Goal: Task Accomplishment & Management: Complete application form

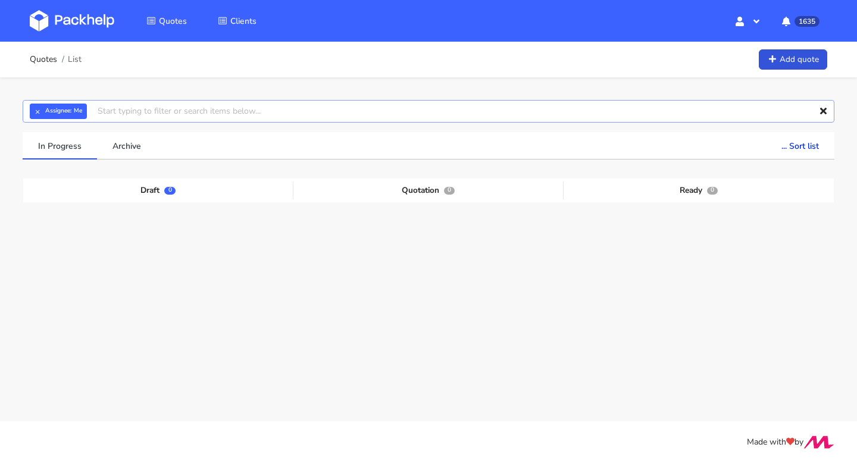
click at [112, 114] on input "text" at bounding box center [429, 111] width 812 height 23
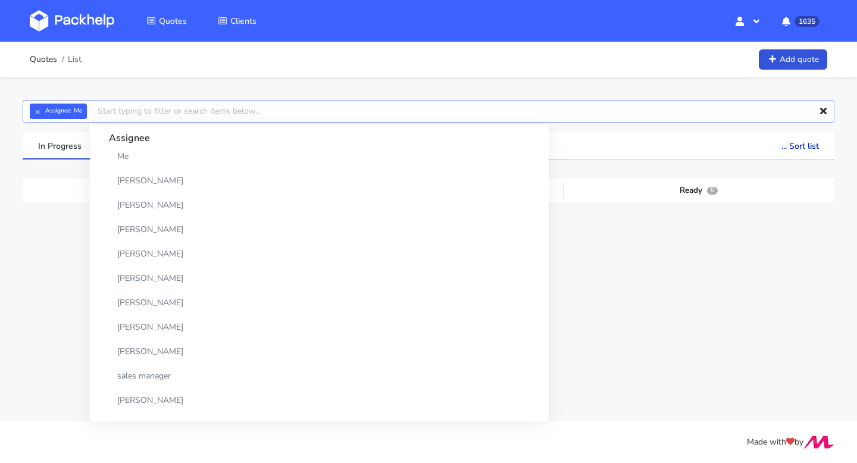
paste input "CBCC"
type input "CBCC"
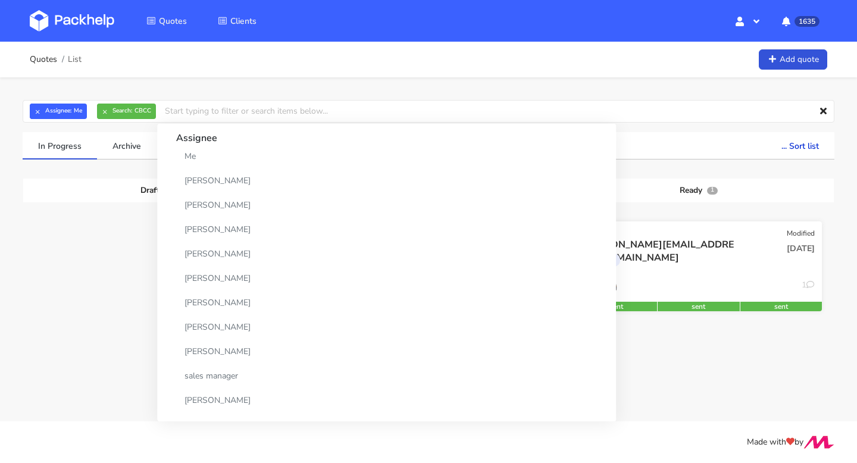
click at [719, 278] on div "ross@picnicblanketjewellery.com Rigid box" at bounding box center [657, 258] width 166 height 40
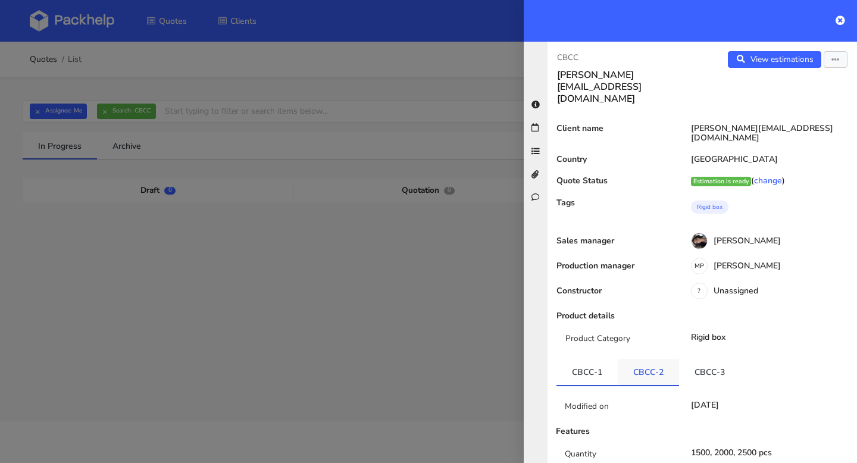
click at [643, 359] on link "CBCC-2" at bounding box center [648, 372] width 61 height 26
click at [705, 359] on link "CBCC-3" at bounding box center [709, 372] width 61 height 26
click at [577, 359] on link "CBCC-1" at bounding box center [586, 372] width 61 height 26
click at [716, 359] on link "CBCC-3" at bounding box center [709, 372] width 61 height 26
click at [778, 61] on link "View estimations" at bounding box center [774, 59] width 93 height 17
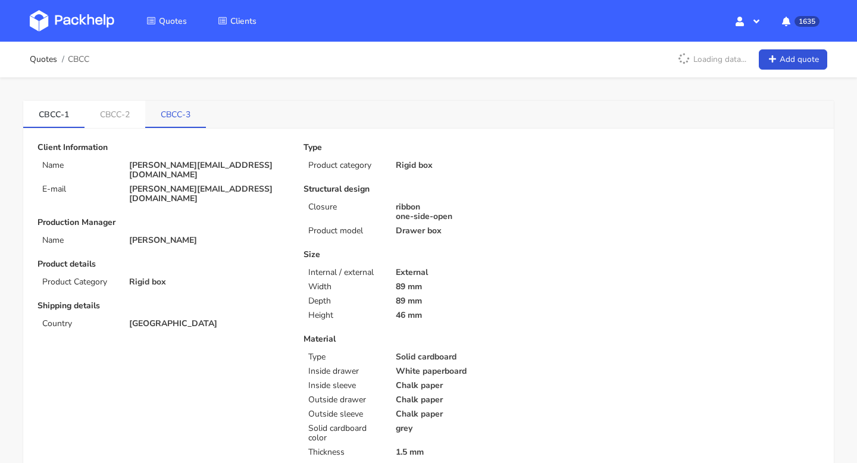
click at [191, 123] on link "CBCC-3" at bounding box center [175, 114] width 61 height 26
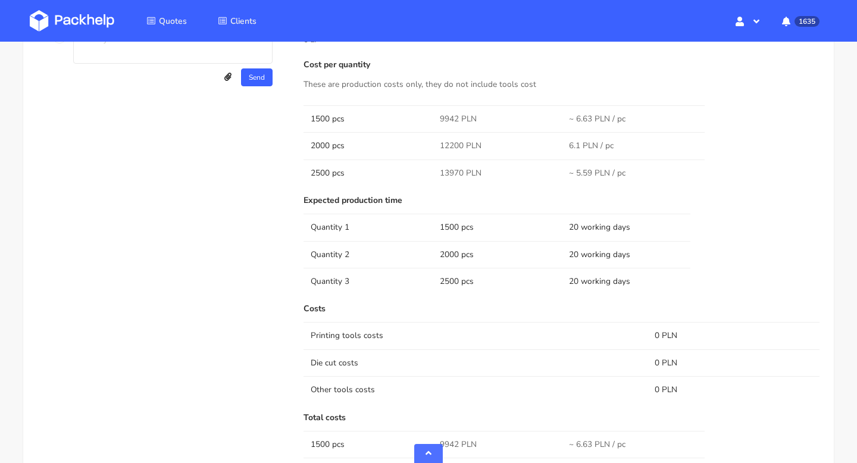
scroll to position [891, 0]
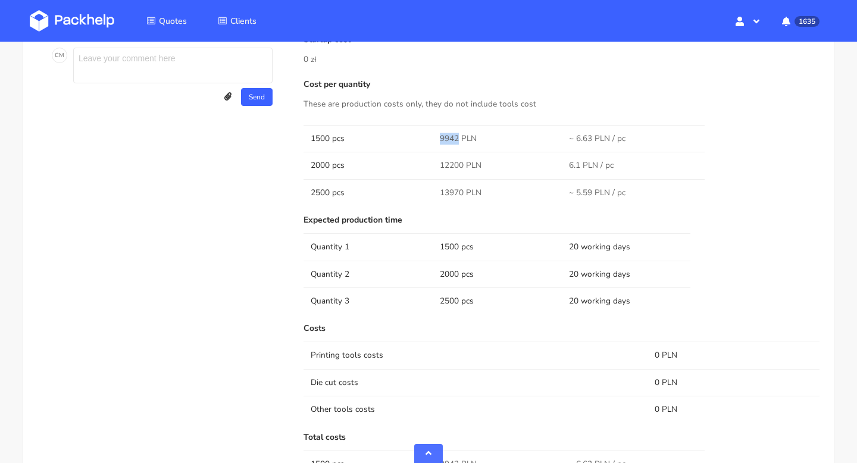
drag, startPoint x: 457, startPoint y: 137, endPoint x: 436, endPoint y: 137, distance: 20.8
click at [436, 137] on td "9942 PLN" at bounding box center [497, 138] width 129 height 27
copy span "9942"
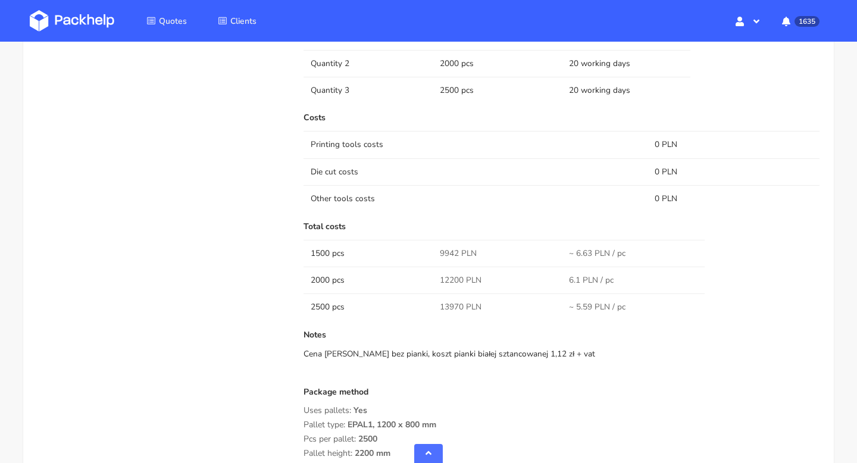
scroll to position [982, 0]
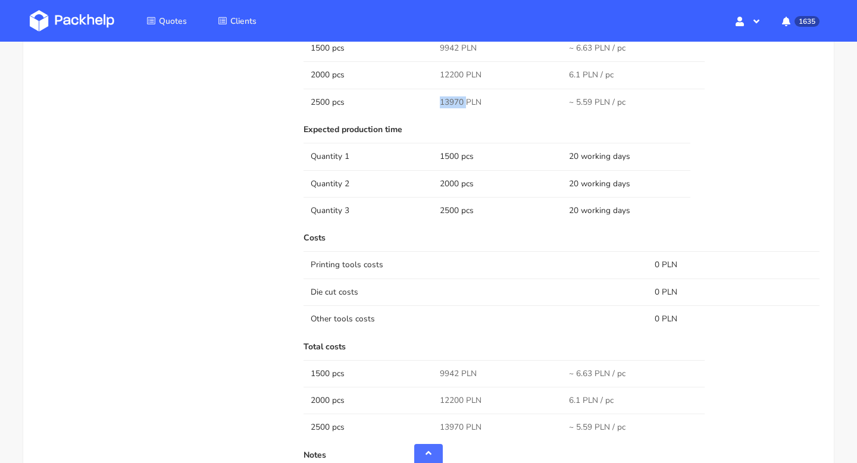
drag, startPoint x: 464, startPoint y: 102, endPoint x: 437, endPoint y: 102, distance: 26.2
click at [437, 102] on td "13970 PLN" at bounding box center [497, 102] width 129 height 27
copy span "13970"
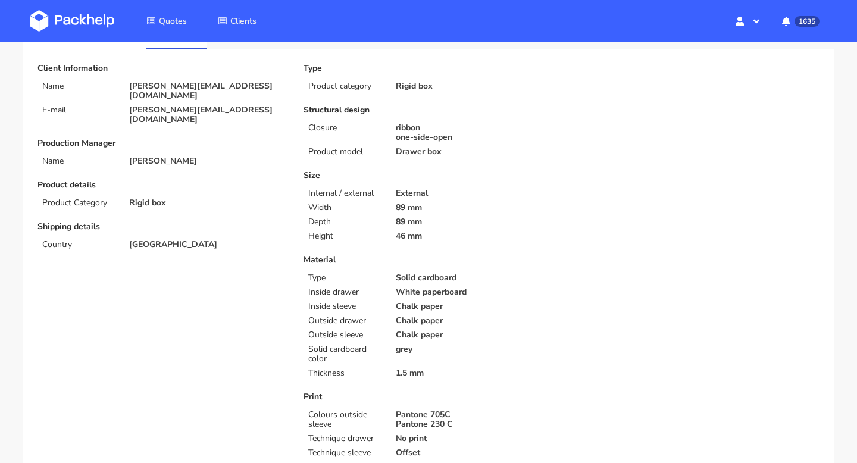
scroll to position [0, 0]
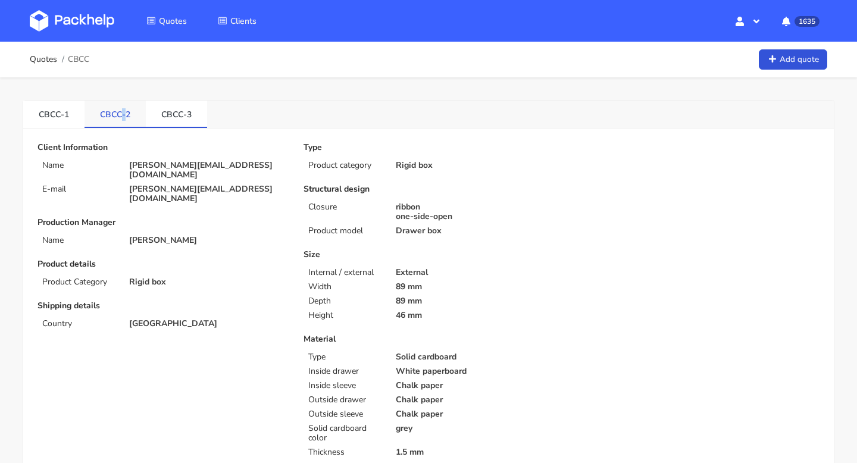
click at [123, 108] on link "CBCC-2" at bounding box center [114, 114] width 61 height 26
click at [52, 116] on link "CBCC-1" at bounding box center [53, 114] width 61 height 26
click at [121, 115] on link "CBCC-2" at bounding box center [114, 114] width 61 height 26
click at [180, 115] on link "CBCC-3" at bounding box center [176, 114] width 61 height 26
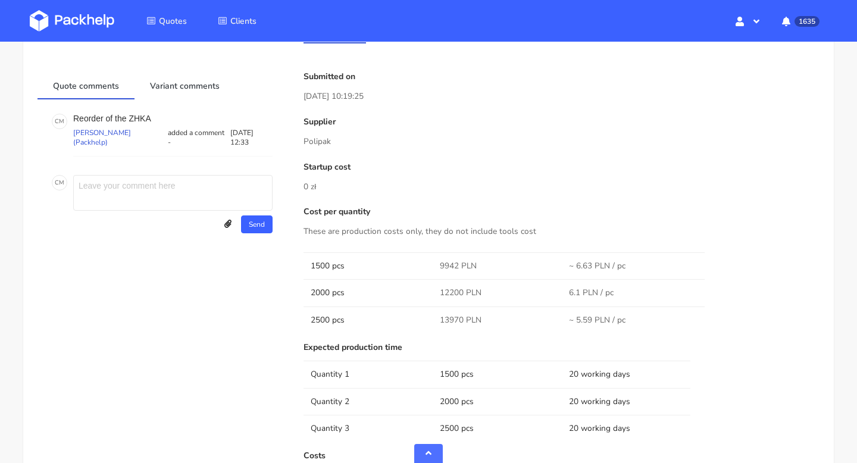
scroll to position [861, 0]
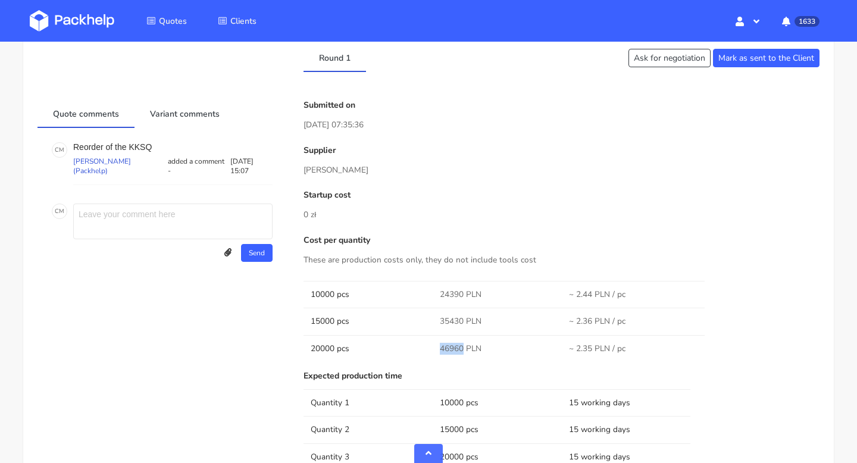
scroll to position [547, 0]
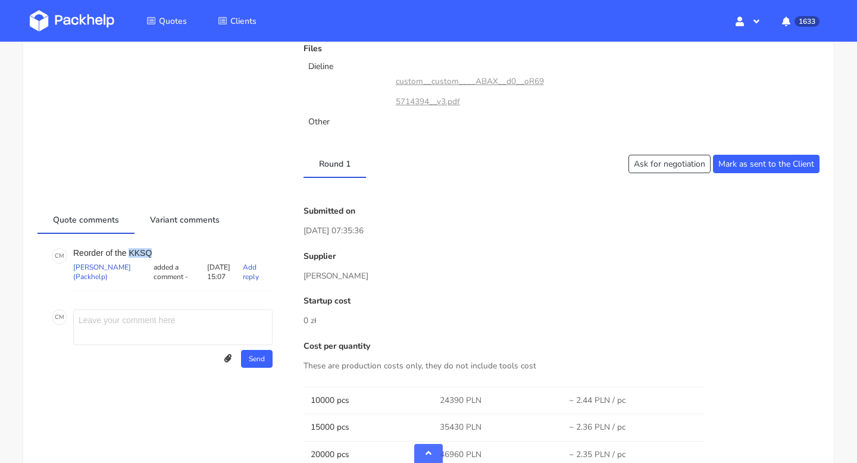
drag, startPoint x: 159, startPoint y: 236, endPoint x: 129, endPoint y: 236, distance: 30.4
click at [129, 248] on p "Reorder of the KKSQ" at bounding box center [172, 253] width 199 height 10
copy p "KKSQ"
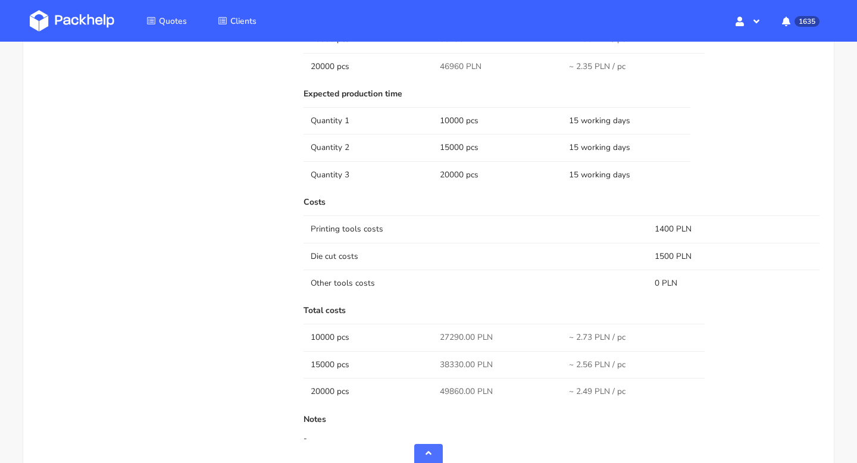
scroll to position [928, 0]
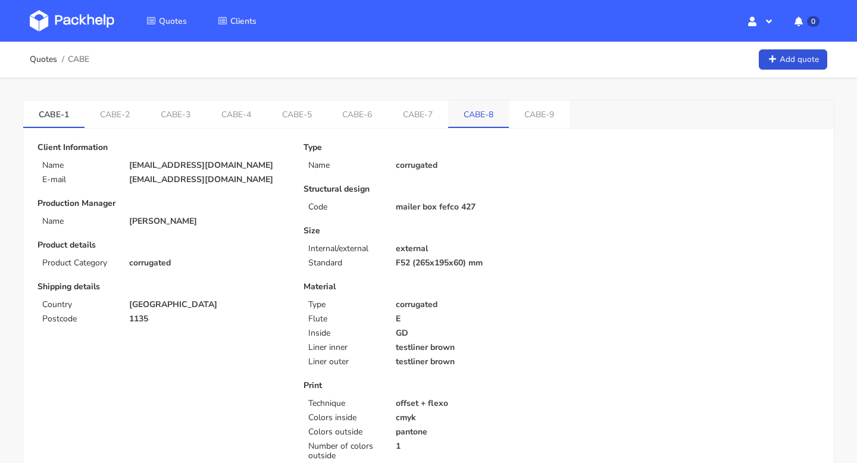
click at [468, 108] on link "CABE-8" at bounding box center [478, 114] width 61 height 26
drag, startPoint x: 560, startPoint y: 108, endPoint x: 458, endPoint y: 118, distance: 102.3
click at [458, 118] on ul "CABE-1 CABE-2 CABE-3 CABE-4 CABE-5 CABE-6 CABE-7 CABE-8 CABE-9" at bounding box center [298, 114] width 550 height 27
copy ul "CABE-8 CABE-9"
click at [555, 108] on link "CABE-9" at bounding box center [543, 114] width 61 height 26
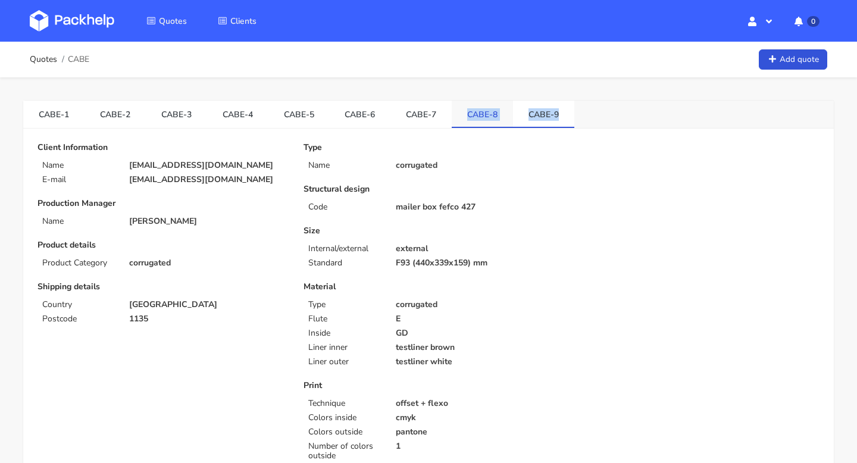
drag, startPoint x: 562, startPoint y: 113, endPoint x: 463, endPoint y: 114, distance: 98.8
click at [463, 114] on ul "CABE-1 CABE-2 CABE-3 CABE-4 CABE-5 CABE-6 CABE-7 CABE-8 CABE-9" at bounding box center [298, 114] width 551 height 27
copy ul "CABE-8 CABE-9"
click at [477, 123] on link "CABE-8" at bounding box center [478, 114] width 61 height 26
click at [536, 104] on link "CABE-9" at bounding box center [543, 114] width 61 height 26
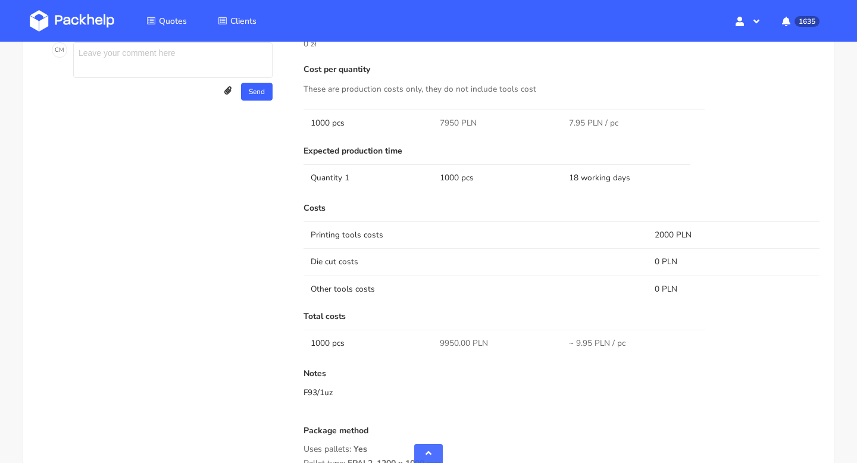
scroll to position [806, 0]
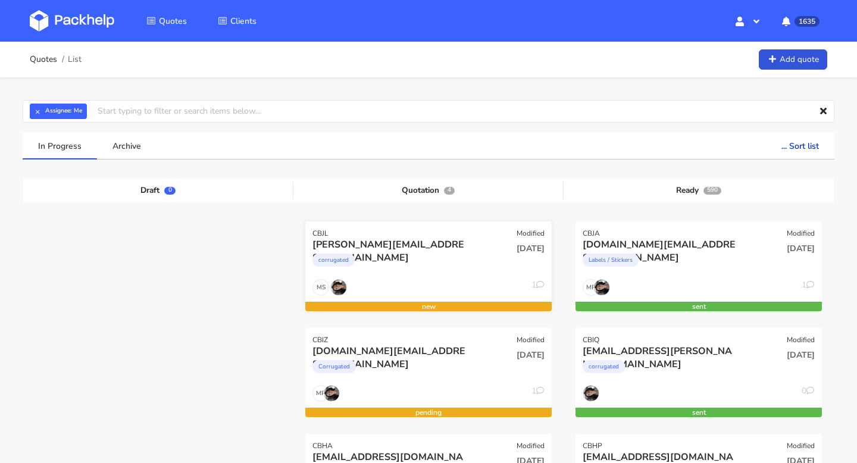
click at [393, 237] on div "CBJL Modified" at bounding box center [428, 229] width 246 height 17
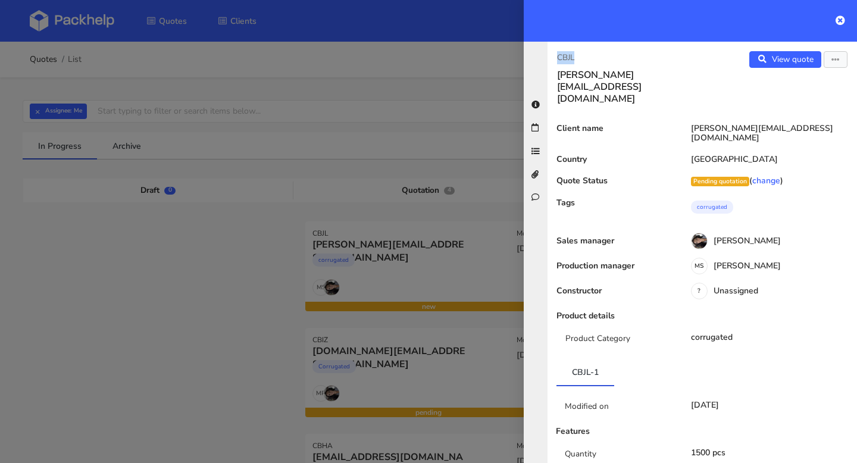
drag, startPoint x: 599, startPoint y: 58, endPoint x: 539, endPoint y: 58, distance: 59.5
click at [539, 58] on div "CBJL [PERSON_NAME][EMAIL_ADDRESS][DOMAIN_NAME] View quote Edit quote Client nam…" at bounding box center [690, 252] width 333 height 421
click at [844, 19] on icon at bounding box center [840, 20] width 10 height 10
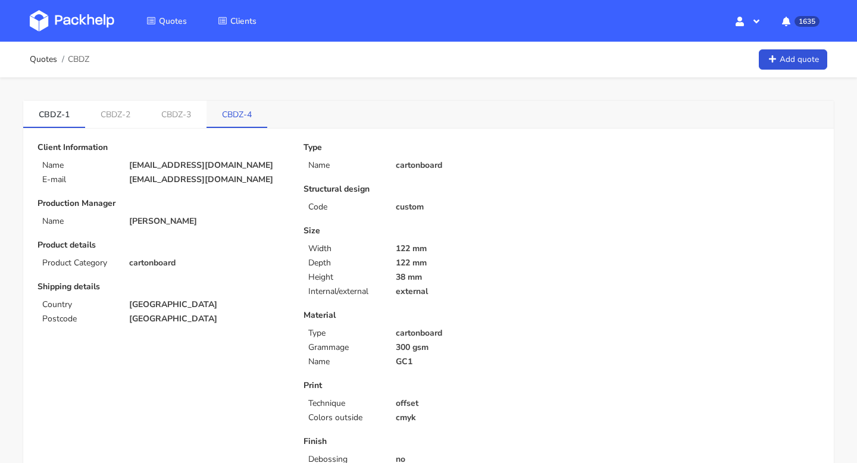
click at [242, 118] on link "CBDZ-4" at bounding box center [236, 114] width 61 height 26
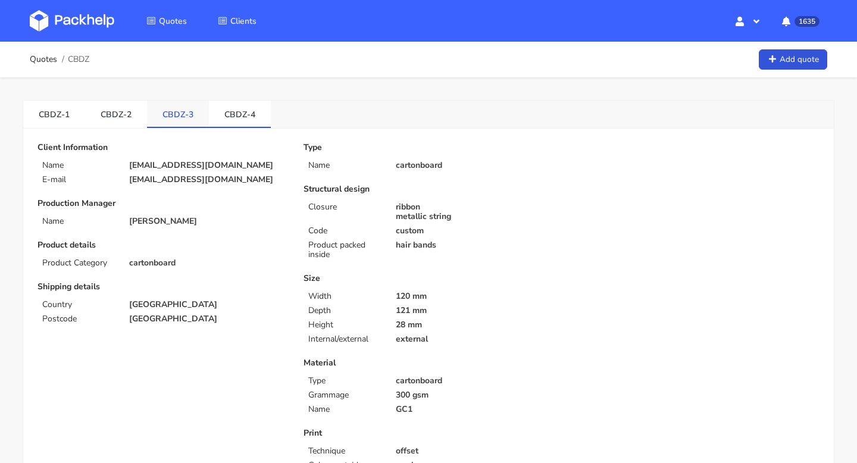
click at [179, 109] on link "CBDZ-3" at bounding box center [178, 114] width 62 height 26
click at [117, 115] on link "CBDZ-2" at bounding box center [116, 114] width 62 height 26
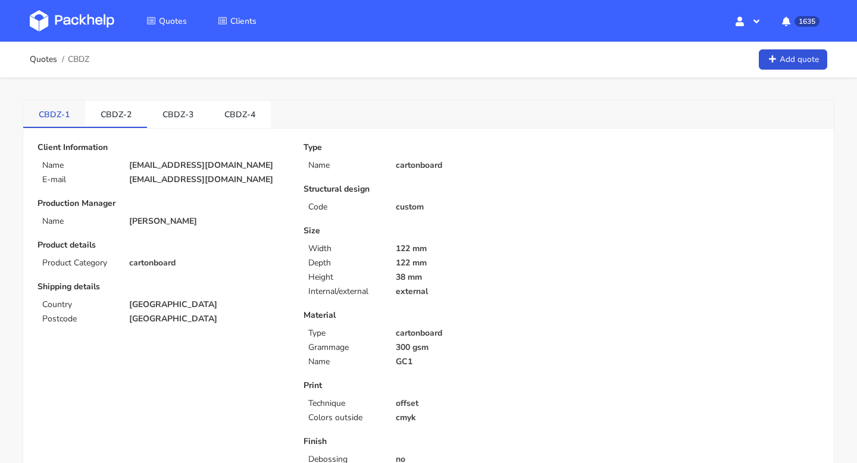
click at [52, 107] on link "CBDZ-1" at bounding box center [54, 114] width 62 height 26
click at [234, 115] on link "CBDZ-4" at bounding box center [240, 114] width 62 height 26
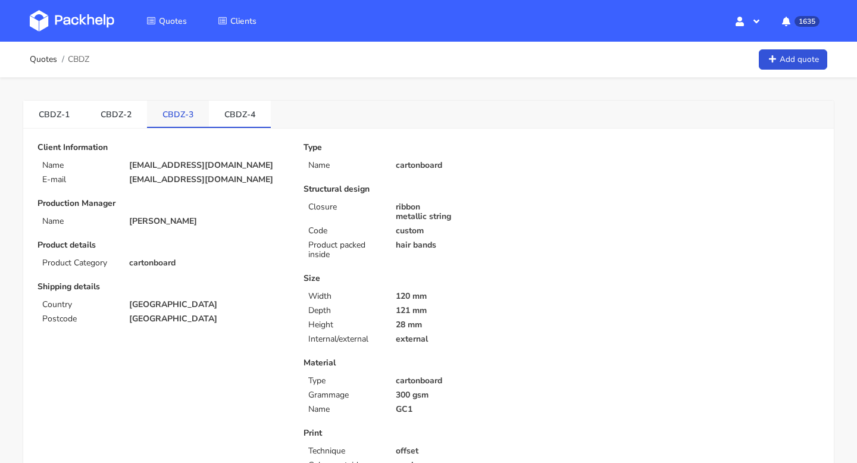
click at [185, 112] on link "CBDZ-3" at bounding box center [178, 114] width 62 height 26
click at [115, 115] on link "CBDZ-2" at bounding box center [116, 114] width 62 height 26
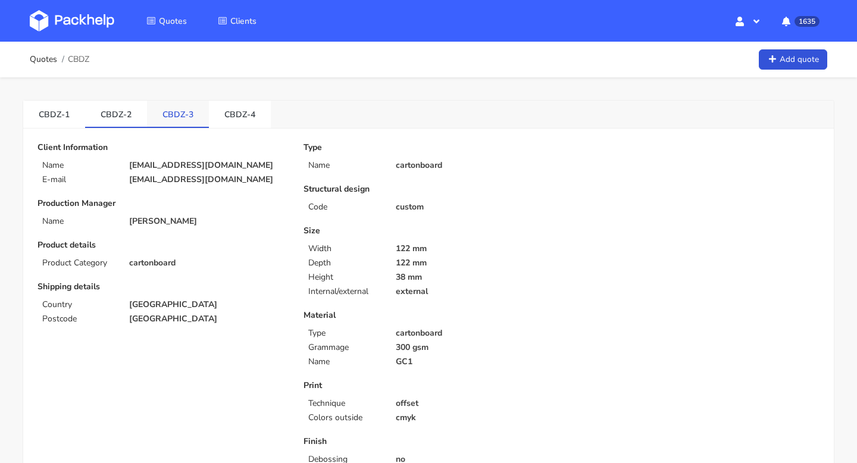
click at [179, 112] on link "CBDZ-3" at bounding box center [178, 114] width 62 height 26
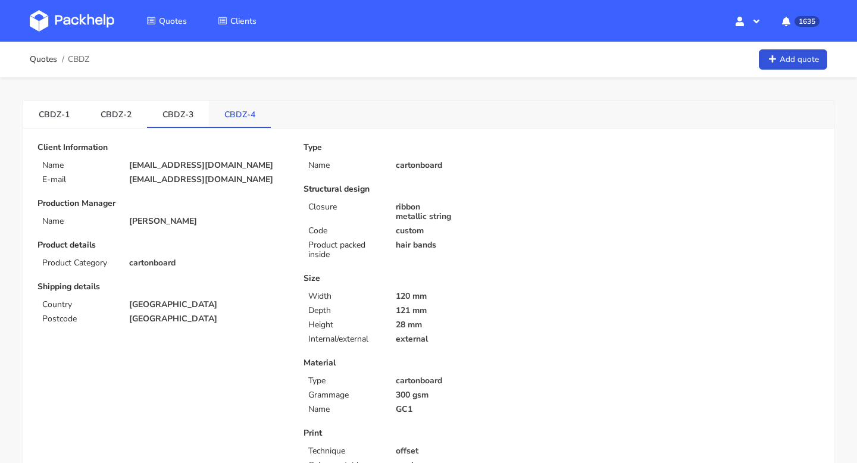
click at [237, 111] on link "CBDZ-4" at bounding box center [240, 114] width 62 height 26
drag, startPoint x: 217, startPoint y: 116, endPoint x: 252, endPoint y: 115, distance: 35.1
click at [252, 115] on link "CBDZ-4" at bounding box center [240, 114] width 62 height 26
copy link "CBDZ-4"
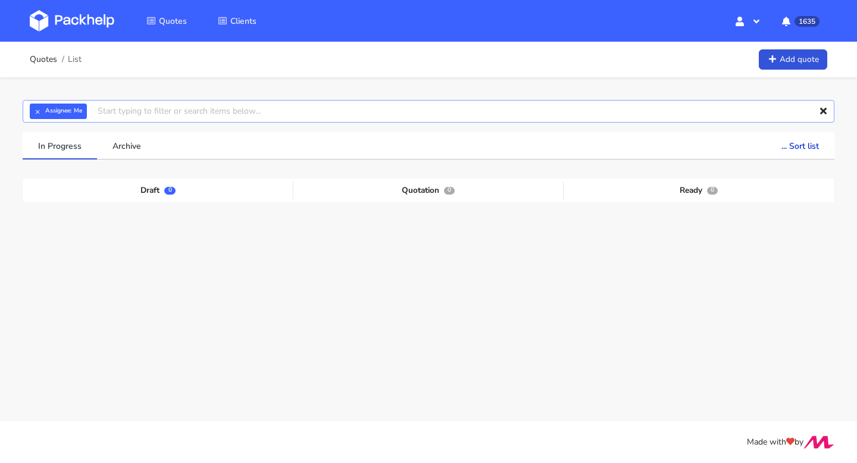
click at [129, 112] on input "text" at bounding box center [429, 111] width 812 height 23
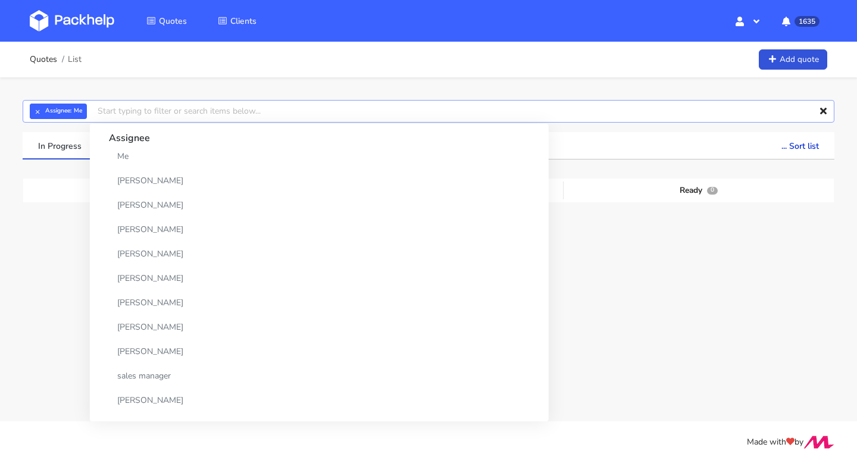
paste input "CBJL"
type input "CBJL"
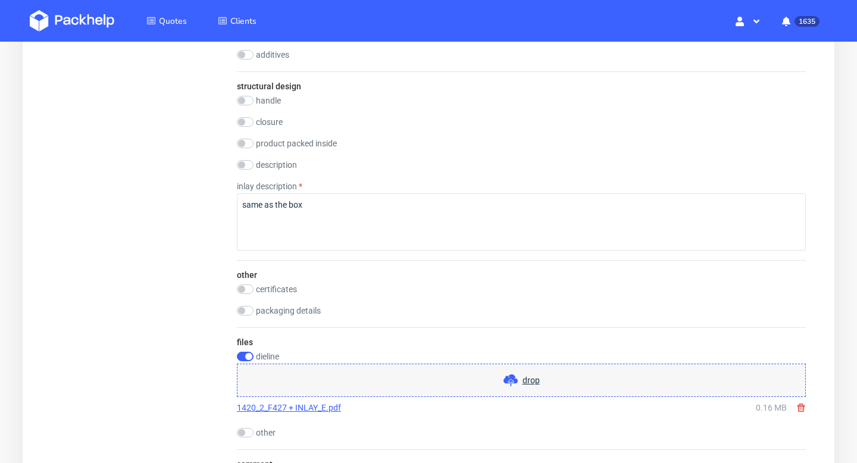
scroll to position [1879, 0]
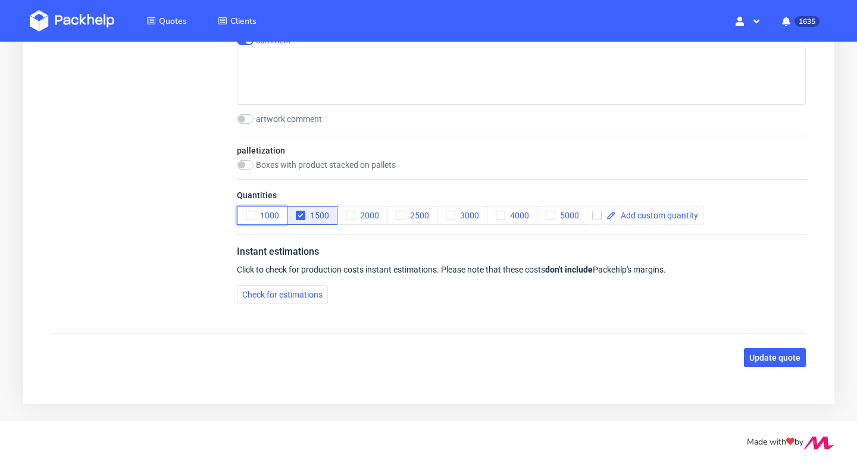
click at [249, 217] on icon "button" at bounding box center [250, 215] width 8 height 8
click at [776, 353] on span "Update quote" at bounding box center [774, 357] width 51 height 8
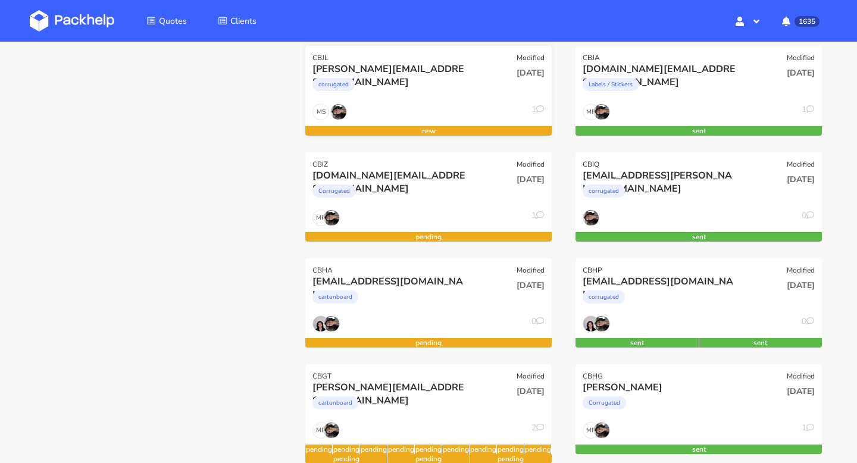
scroll to position [265, 0]
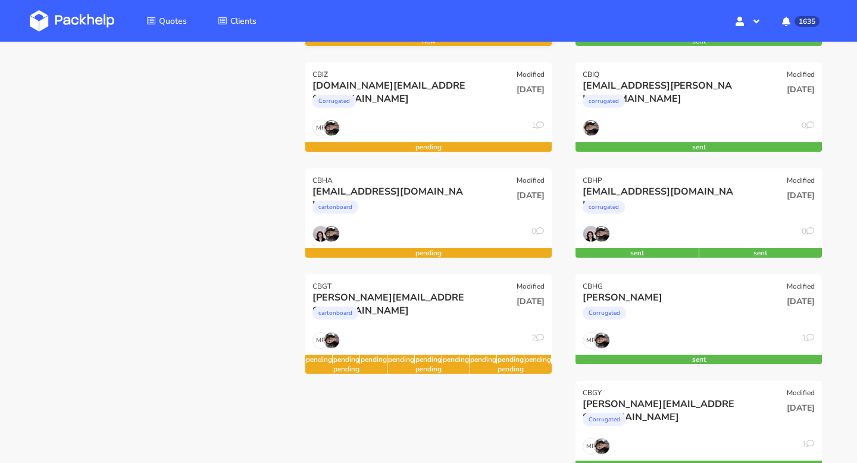
click at [470, 223] on div "[DATE]" at bounding box center [511, 205] width 83 height 40
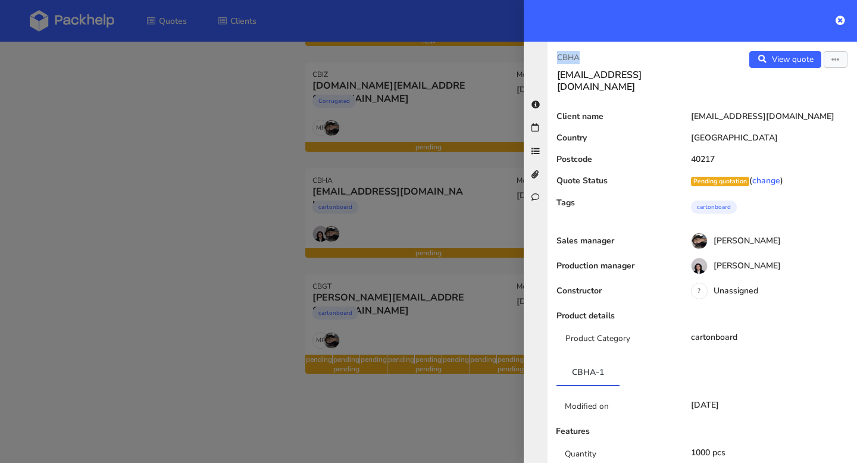
drag, startPoint x: 590, startPoint y: 54, endPoint x: 541, endPoint y: 54, distance: 48.8
click at [541, 54] on div "CBHA tugce@treatfuls.com View quote Edit quote Client name tugce@treatfuls.com …" at bounding box center [690, 252] width 333 height 421
copy p "CBHA"
click at [840, 21] on icon at bounding box center [840, 20] width 10 height 10
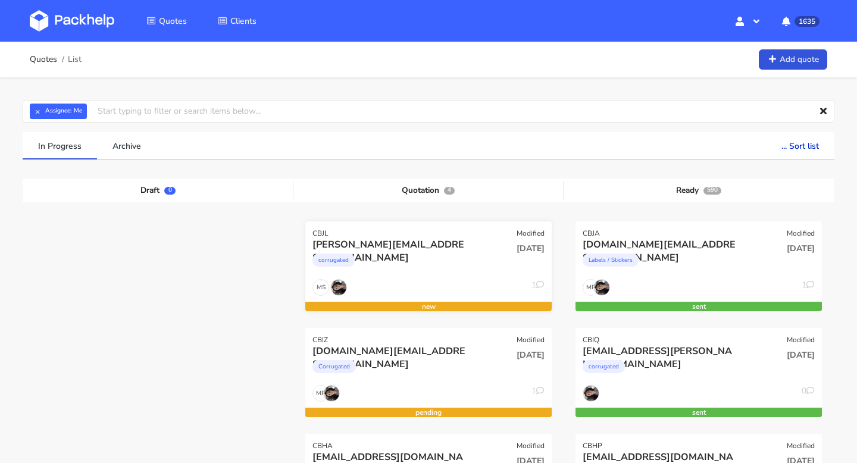
scroll to position [375, 0]
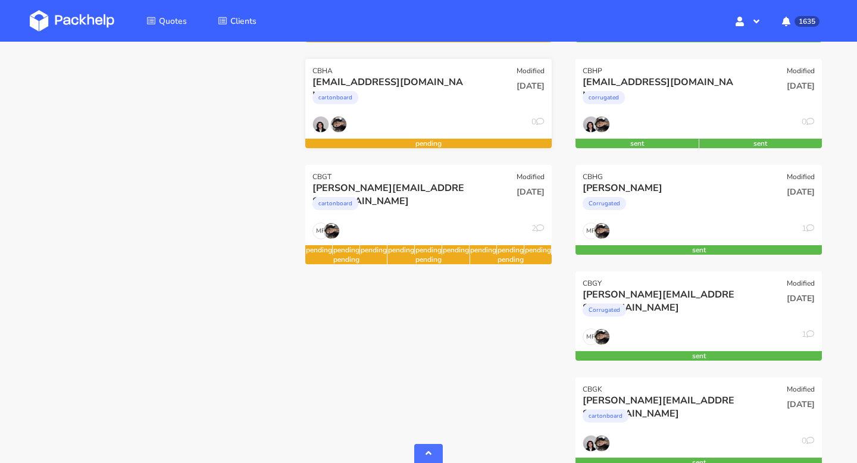
click at [384, 82] on div "tugce@treatfuls.com" at bounding box center [391, 82] width 158 height 13
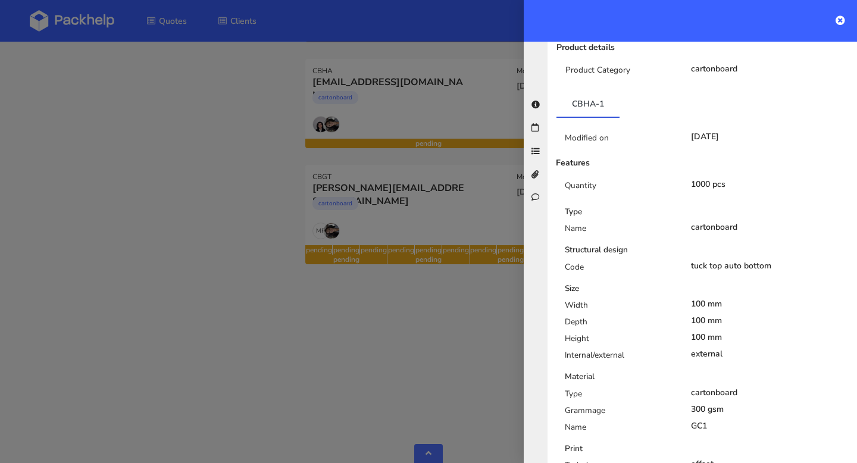
scroll to position [0, 0]
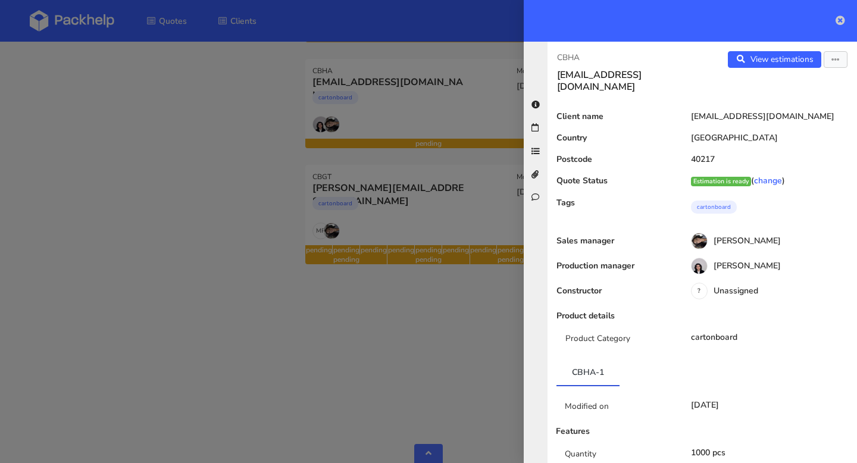
click at [839, 21] on icon at bounding box center [840, 20] width 10 height 10
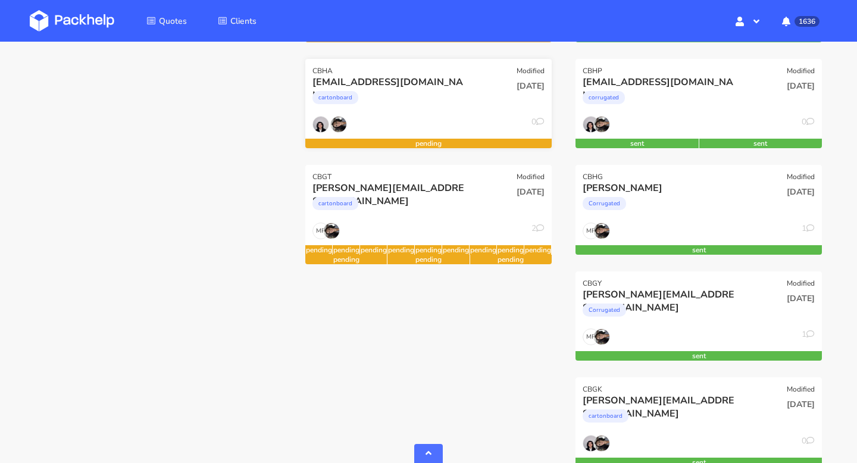
click at [439, 92] on div "cartonboard" at bounding box center [391, 101] width 158 height 24
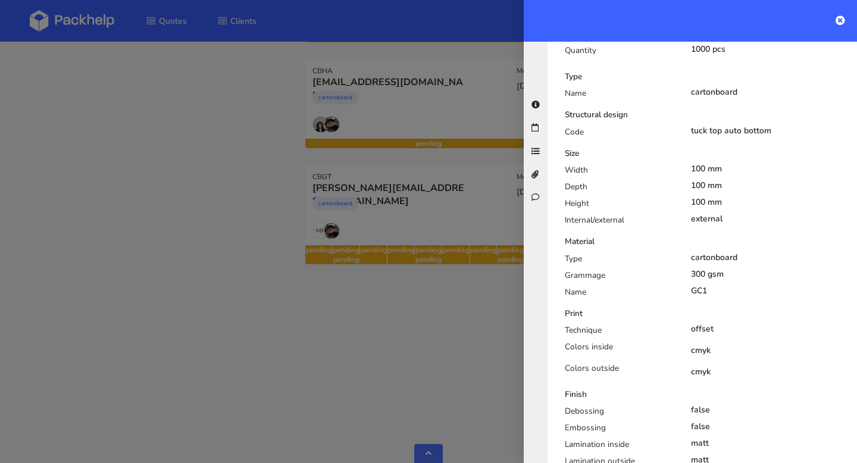
scroll to position [406, 0]
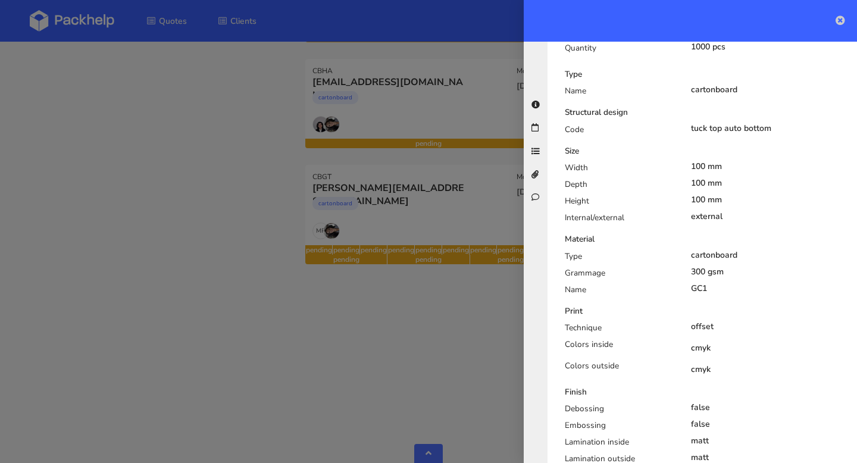
click at [841, 16] on icon at bounding box center [840, 20] width 10 height 10
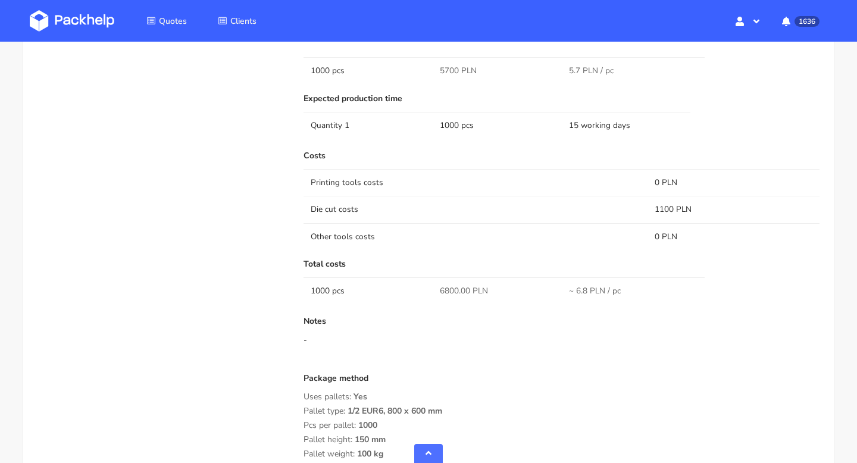
scroll to position [667, 0]
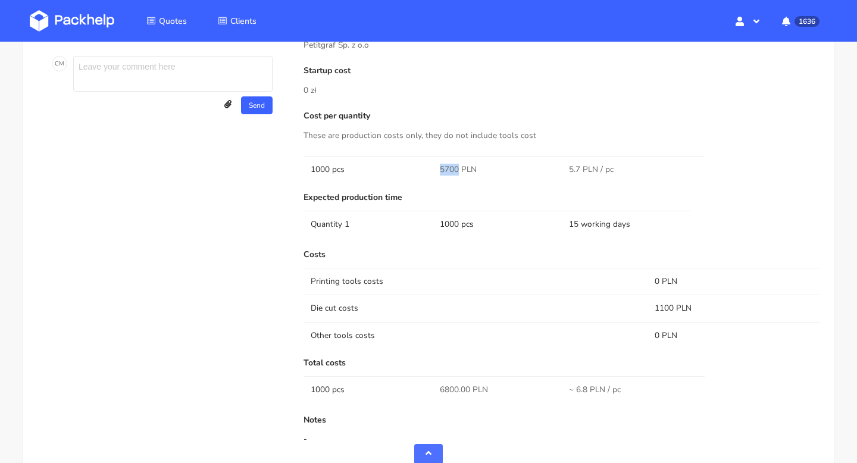
drag, startPoint x: 458, startPoint y: 169, endPoint x: 432, endPoint y: 169, distance: 26.2
click at [432, 169] on tr "1000 pcs 5700 PLN 5.7 PLN / pc" at bounding box center [561, 169] width 516 height 27
copy tr "5700"
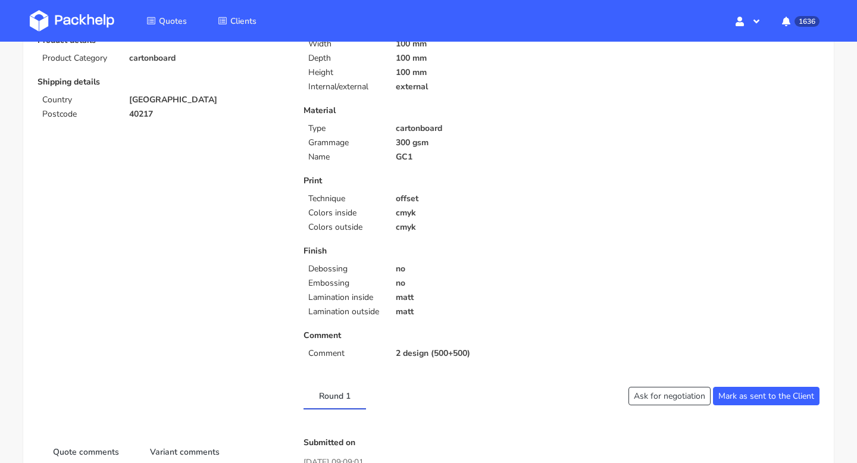
scroll to position [71, 0]
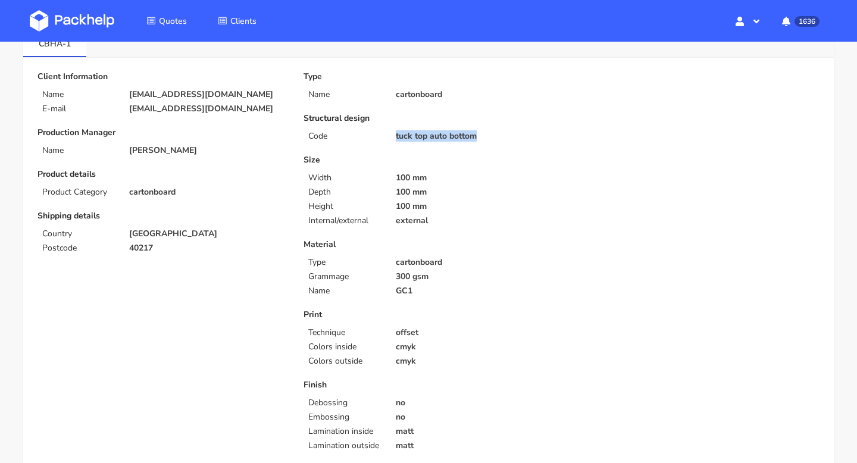
drag, startPoint x: 490, startPoint y: 140, endPoint x: 389, endPoint y: 140, distance: 101.2
click at [389, 140] on div "tuck top auto bottom" at bounding box center [474, 137] width 174 height 10
copy p "tuck top auto bottom"
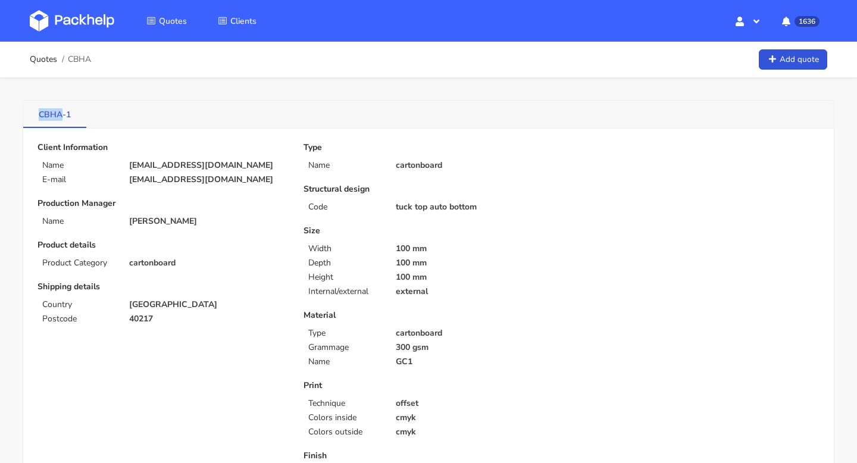
drag, startPoint x: 33, startPoint y: 108, endPoint x: 61, endPoint y: 109, distance: 28.6
click at [61, 109] on link "CBHA-1" at bounding box center [54, 114] width 63 height 26
copy link "CBHA"
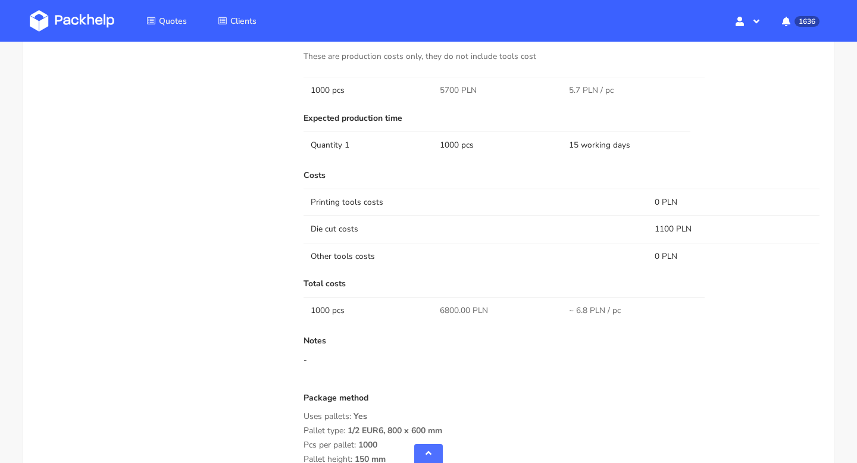
scroll to position [740, 0]
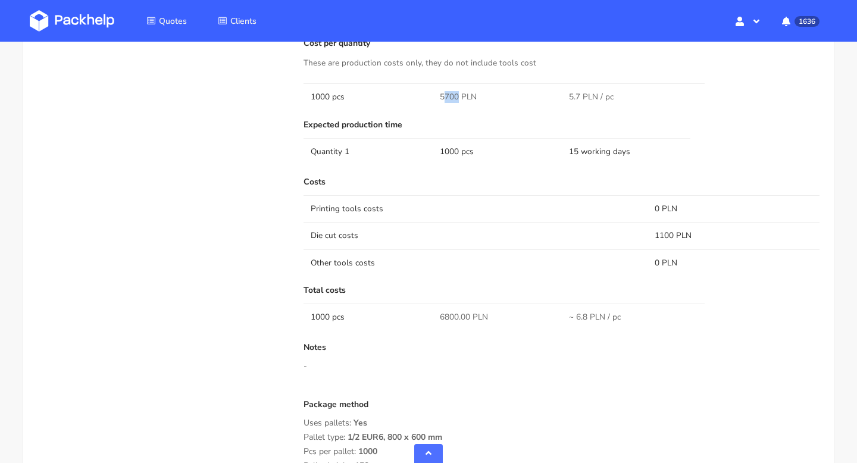
drag, startPoint x: 456, startPoint y: 96, endPoint x: 440, endPoint y: 96, distance: 16.1
click at [440, 96] on span "5700 PLN" at bounding box center [458, 97] width 37 height 12
copy span "5700"
drag, startPoint x: 673, startPoint y: 235, endPoint x: 651, endPoint y: 235, distance: 22.0
click at [651, 235] on td "1100 PLN" at bounding box center [733, 235] width 172 height 27
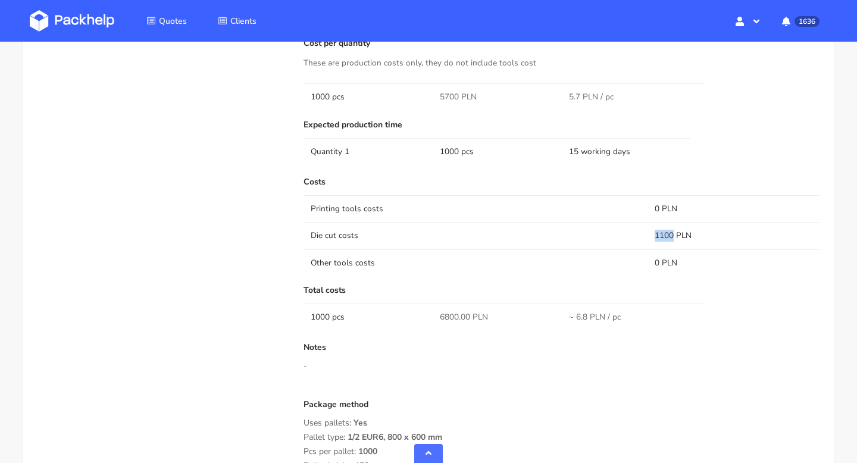
copy td "1100"
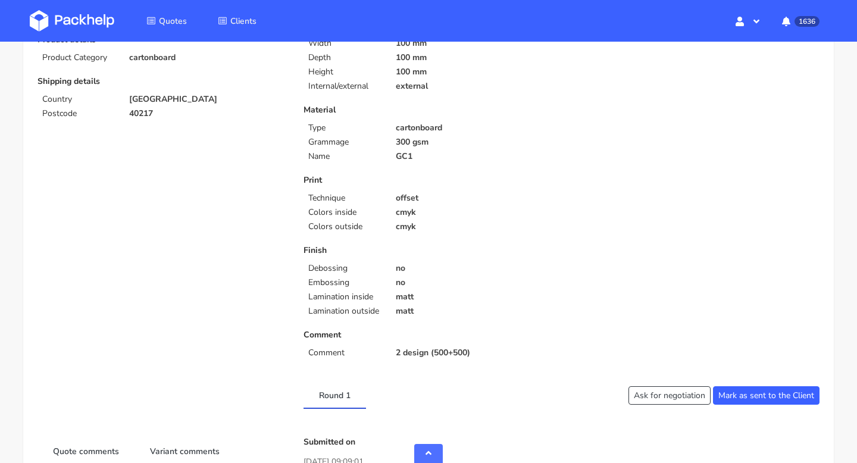
scroll to position [0, 0]
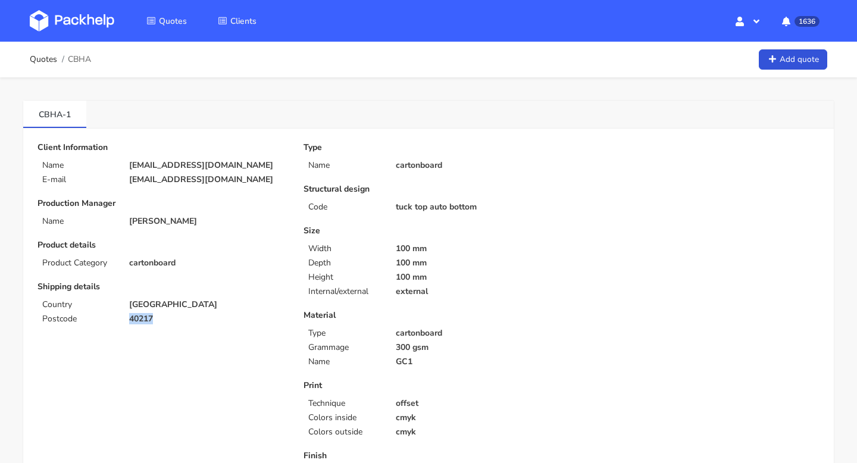
drag, startPoint x: 158, startPoint y: 317, endPoint x: 124, endPoint y: 317, distance: 33.3
click at [124, 317] on div "40217" at bounding box center [208, 319] width 174 height 10
copy p "40217"
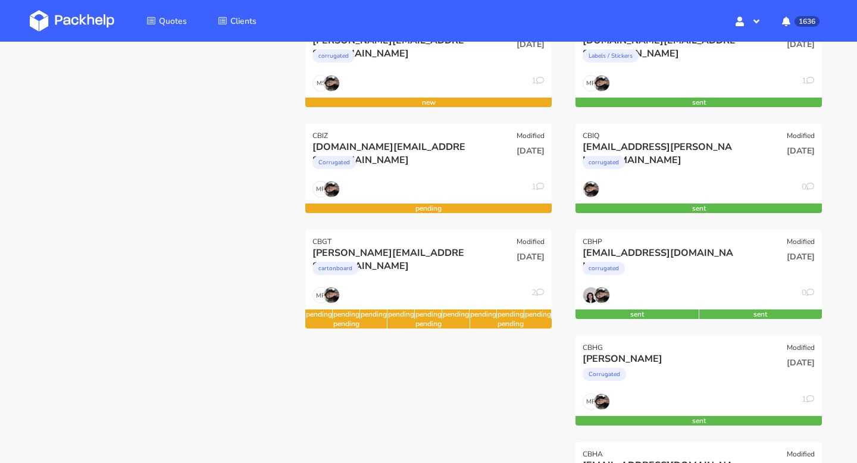
scroll to position [201, 0]
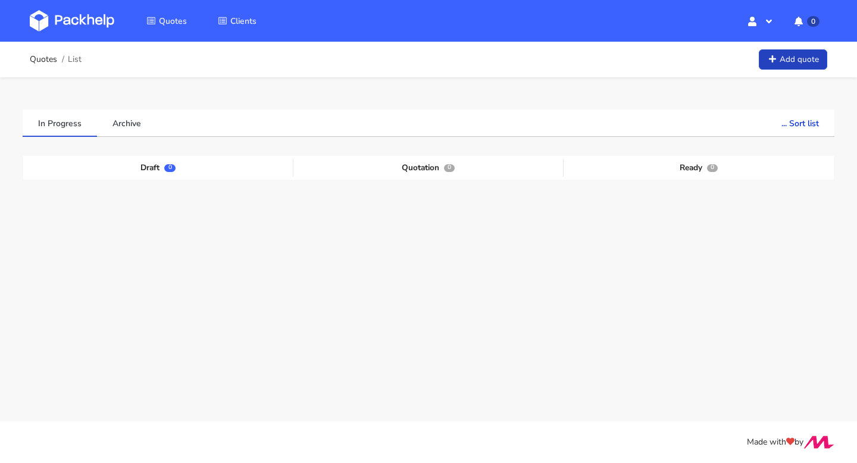
click at [804, 58] on link "Add quote" at bounding box center [793, 59] width 68 height 21
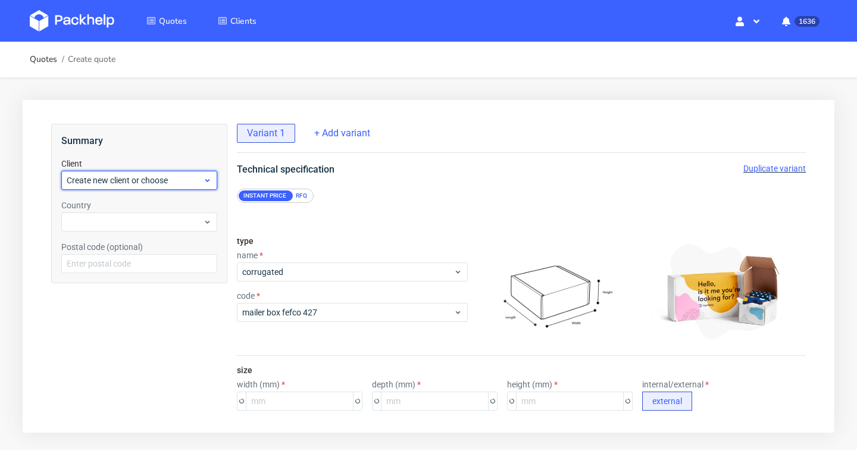
click at [149, 176] on span "Create new client or choose" at bounding box center [135, 180] width 136 height 12
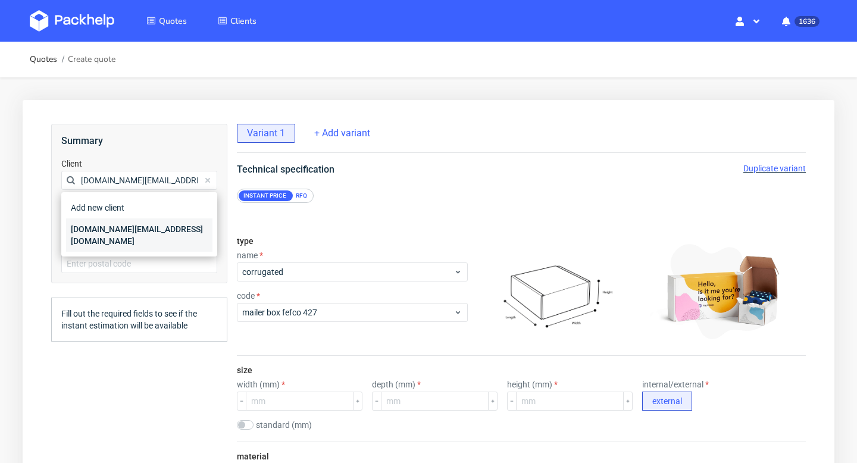
type input "[DOMAIN_NAME][EMAIL_ADDRESS][DOMAIN_NAME]"
click at [115, 225] on div "[DOMAIN_NAME][EMAIL_ADDRESS][DOMAIN_NAME]" at bounding box center [139, 234] width 146 height 33
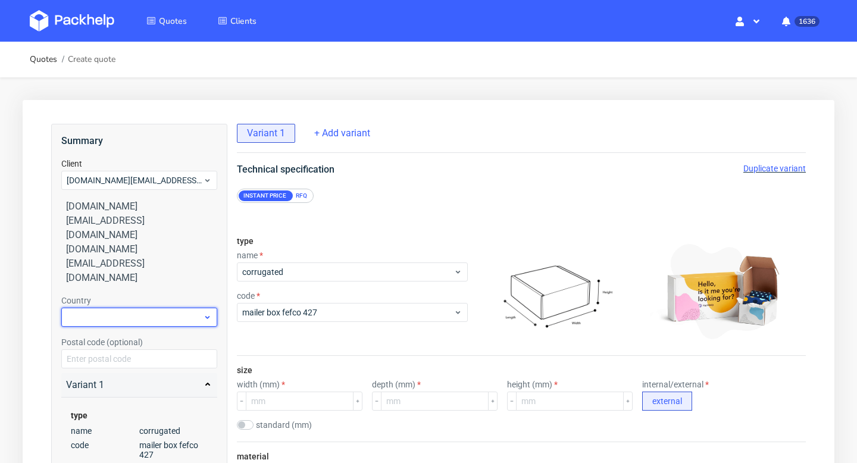
click at [114, 308] on div at bounding box center [139, 317] width 156 height 19
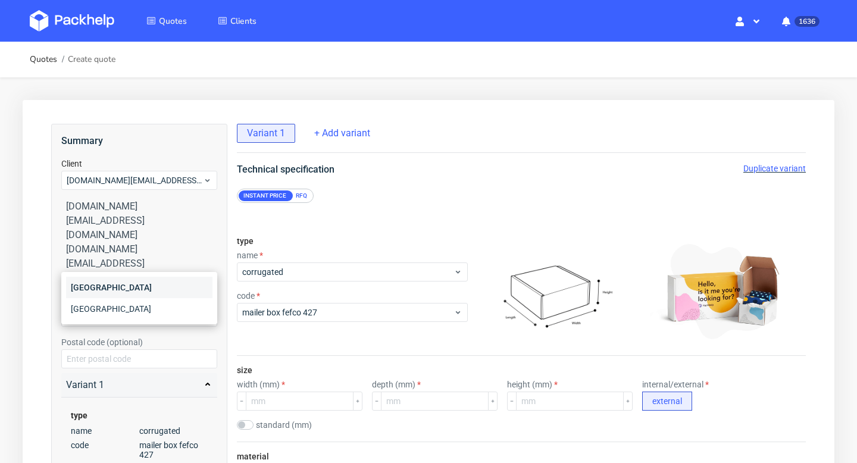
type input "por"
click at [102, 284] on div "[GEOGRAPHIC_DATA]" at bounding box center [139, 287] width 146 height 21
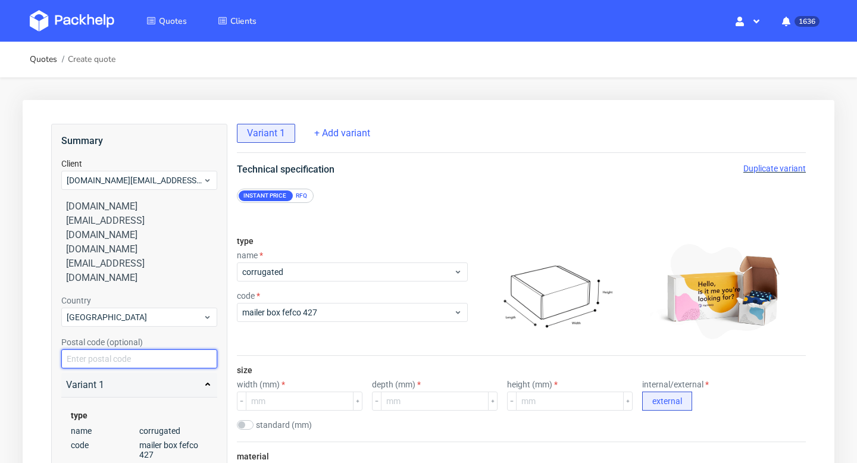
click at [106, 349] on input "text" at bounding box center [139, 358] width 156 height 19
type input "[GEOGRAPHIC_DATA]"
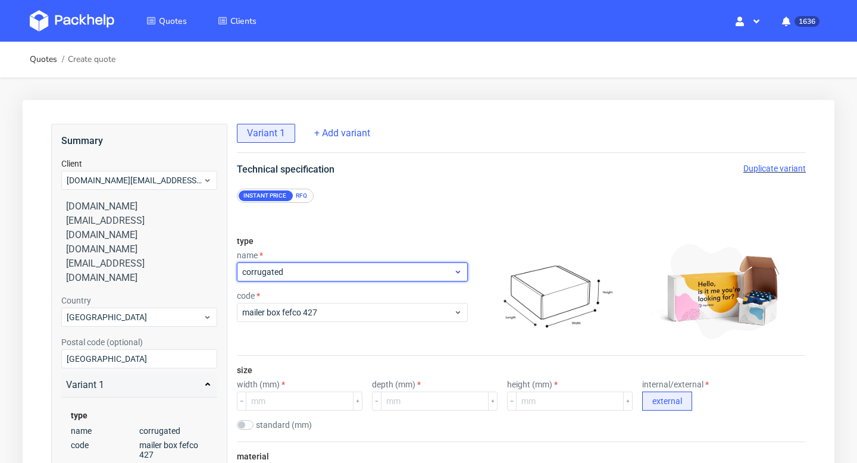
click at [280, 271] on span "corrugated" at bounding box center [347, 272] width 211 height 12
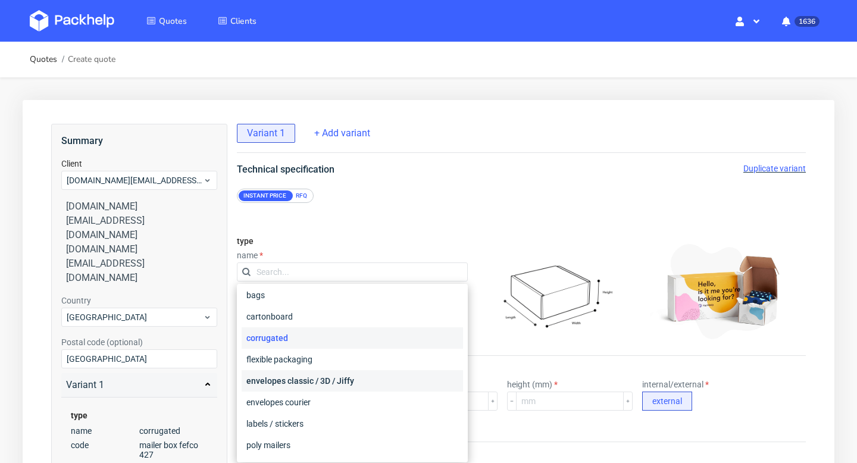
scroll to position [3, 0]
click at [274, 298] on div "bags" at bounding box center [352, 296] width 221 height 21
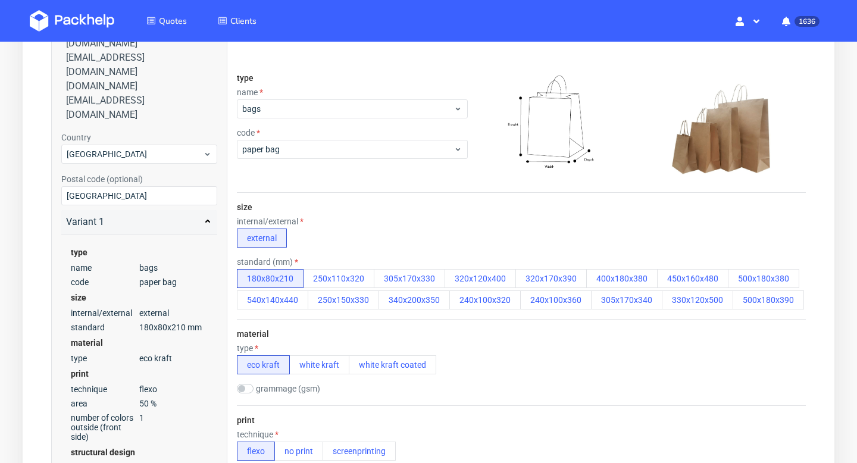
scroll to position [4, 0]
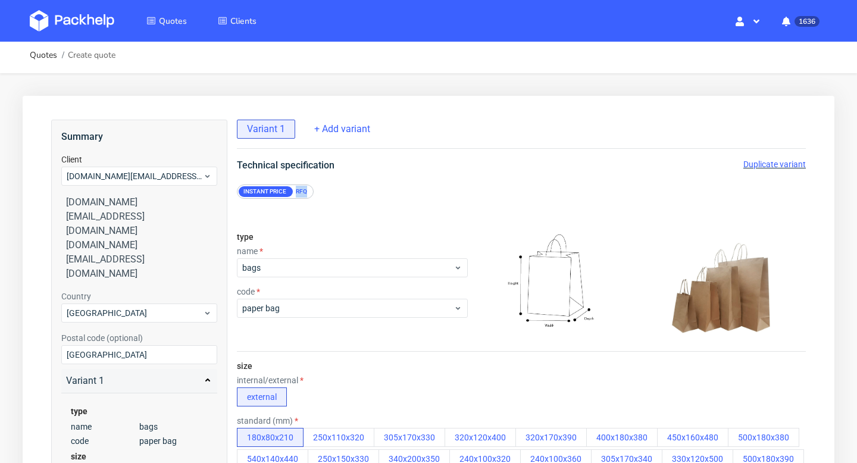
click at [306, 186] on div "RFQ" at bounding box center [301, 191] width 21 height 11
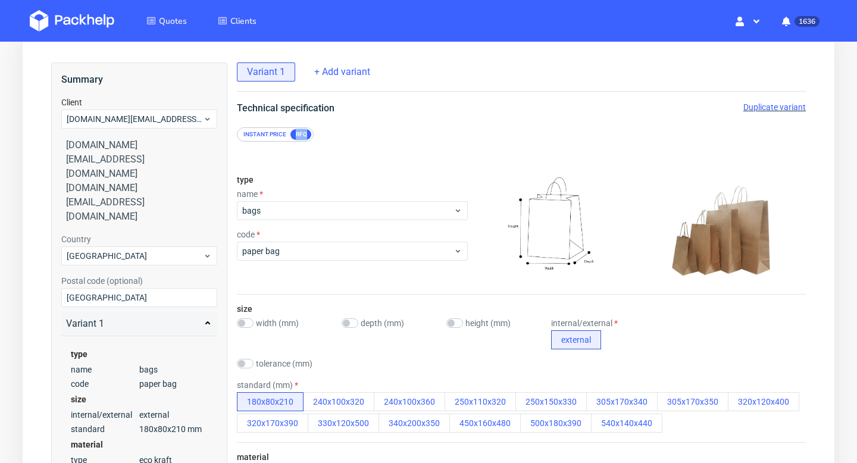
scroll to position [83, 0]
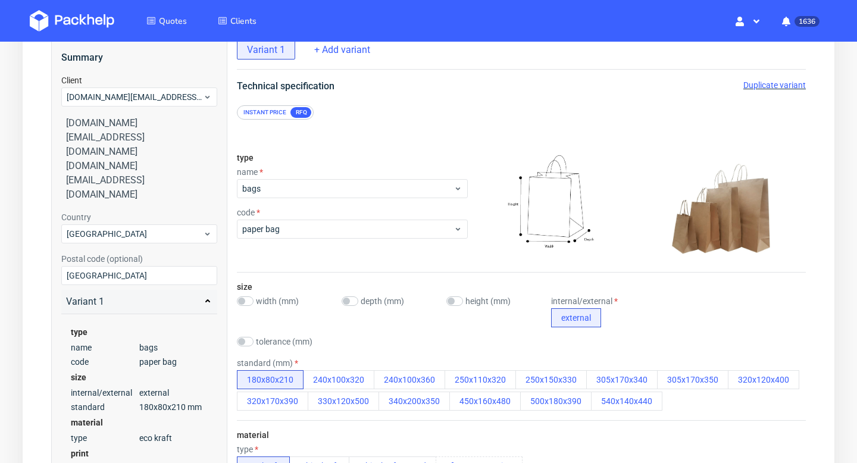
click at [256, 302] on label "width (mm)" at bounding box center [277, 301] width 43 height 10
checkbox input "true"
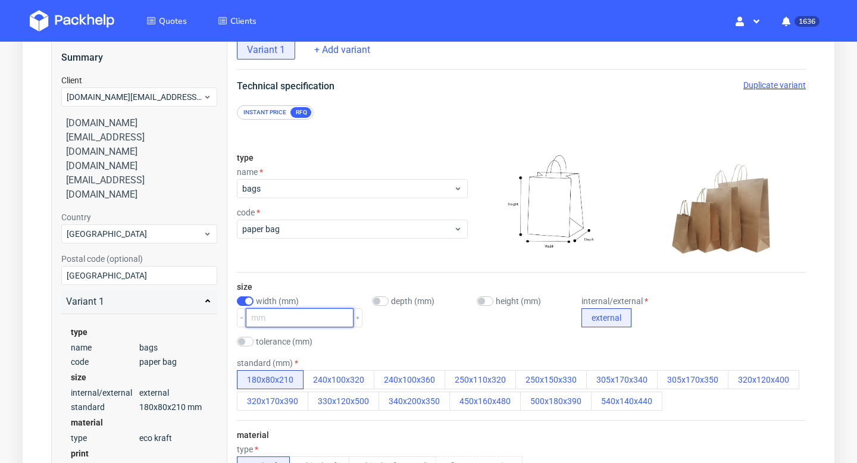
click at [263, 319] on input "number" at bounding box center [300, 317] width 108 height 19
type input "29"
click at [391, 303] on label "depth (mm)" at bounding box center [412, 301] width 43 height 10
checkbox input "true"
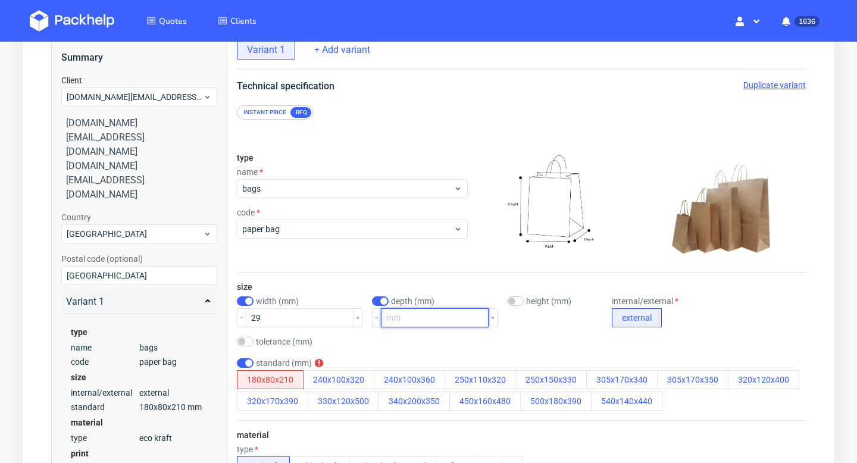
click at [391, 321] on input "number" at bounding box center [435, 317] width 108 height 19
type input "28"
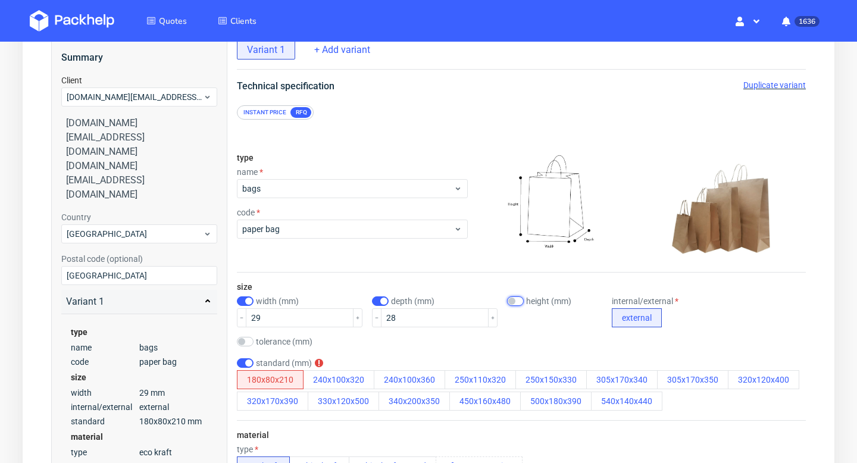
click at [507, 299] on input "checkbox" at bounding box center [515, 301] width 17 height 10
checkbox input "true"
click at [544, 273] on div "size width (mm) 29 depth (mm) 28 height (mm) internal/external external toleran…" at bounding box center [521, 347] width 569 height 148
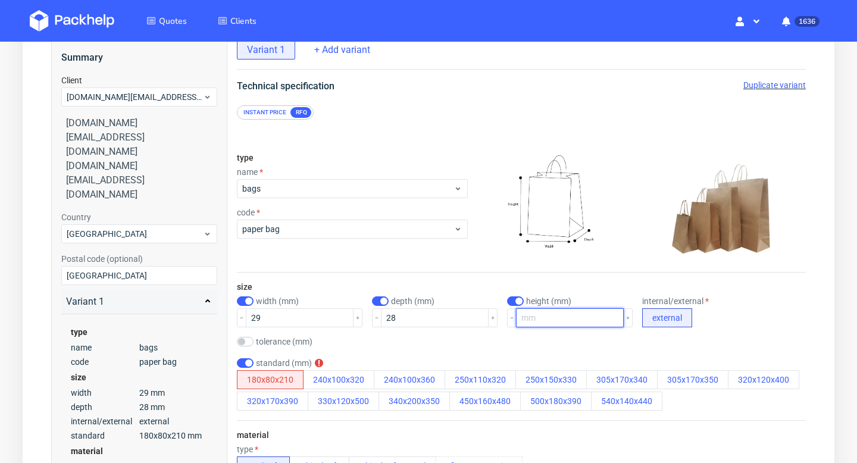
click at [536, 315] on input "number" at bounding box center [570, 317] width 108 height 19
type input "21"
click at [250, 362] on input "checkbox" at bounding box center [245, 363] width 17 height 10
checkbox input "false"
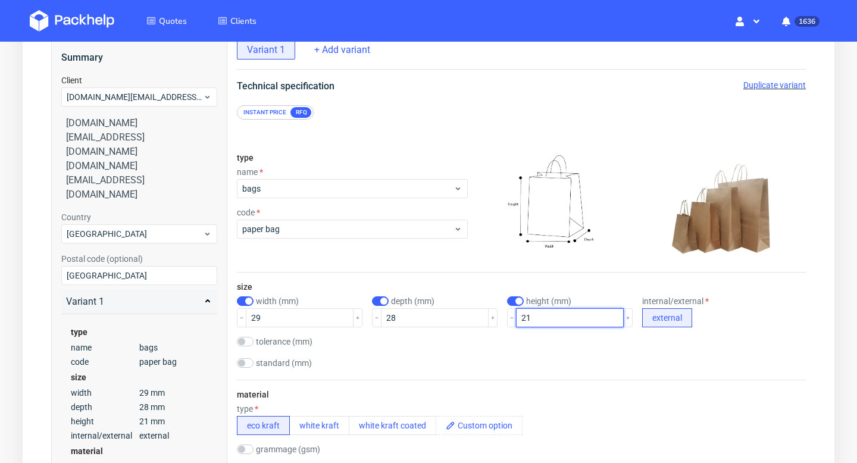
click at [531, 312] on input "21" at bounding box center [570, 317] width 108 height 19
click at [527, 317] on input "21" at bounding box center [570, 317] width 108 height 19
type input "28"
click at [432, 316] on input "28" at bounding box center [435, 317] width 108 height 19
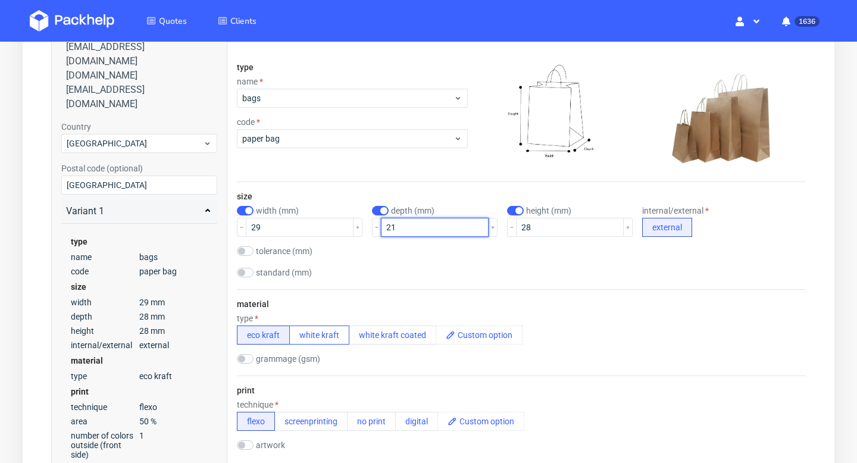
type input "21"
click at [329, 334] on button "white kraft" at bounding box center [319, 334] width 60 height 19
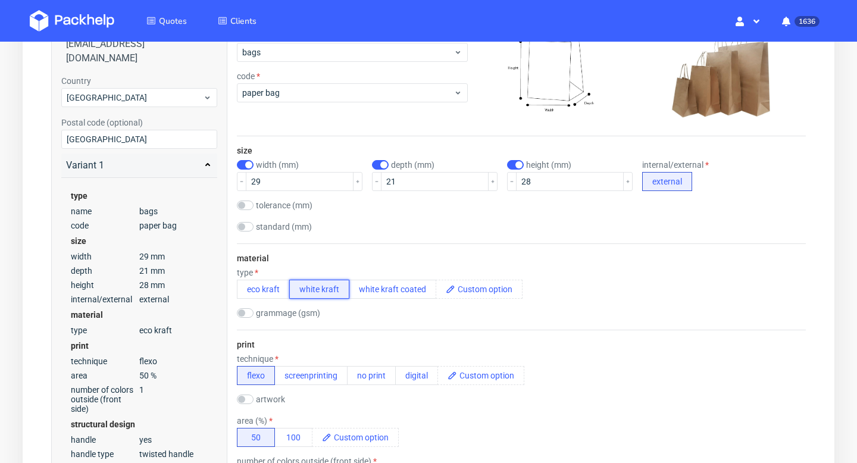
scroll to position [248, 0]
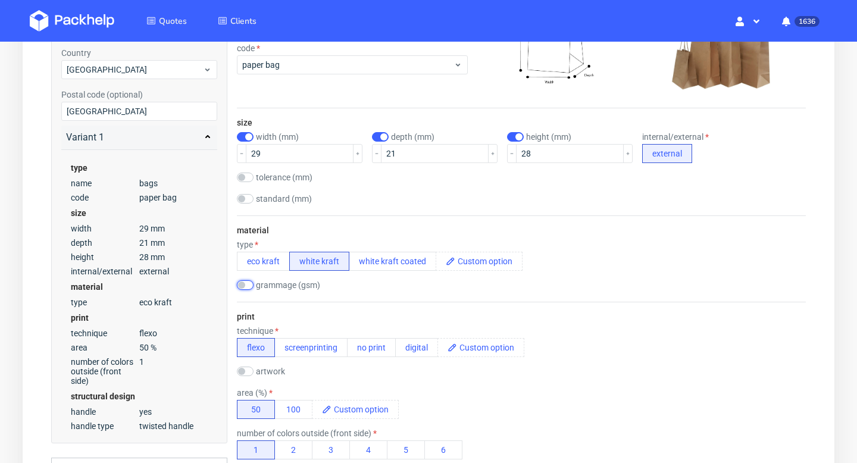
click at [244, 283] on input "checkbox" at bounding box center [245, 285] width 17 height 10
checkbox input "true"
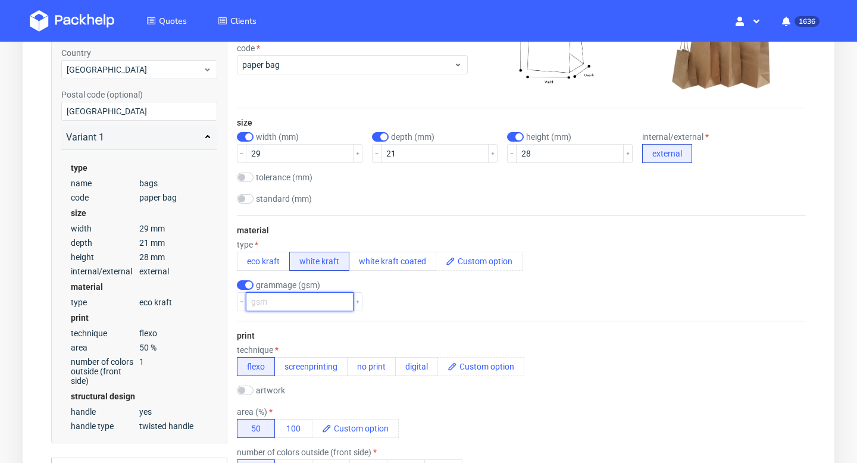
click at [266, 302] on input "number" at bounding box center [300, 301] width 108 height 19
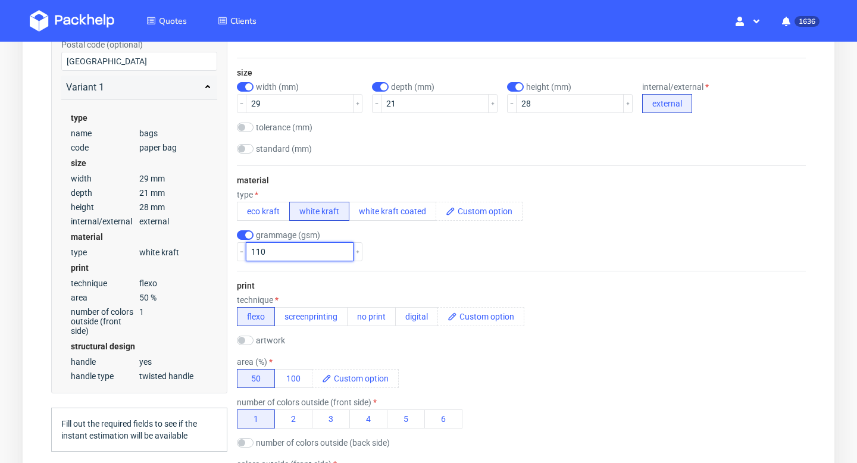
scroll to position [342, 0]
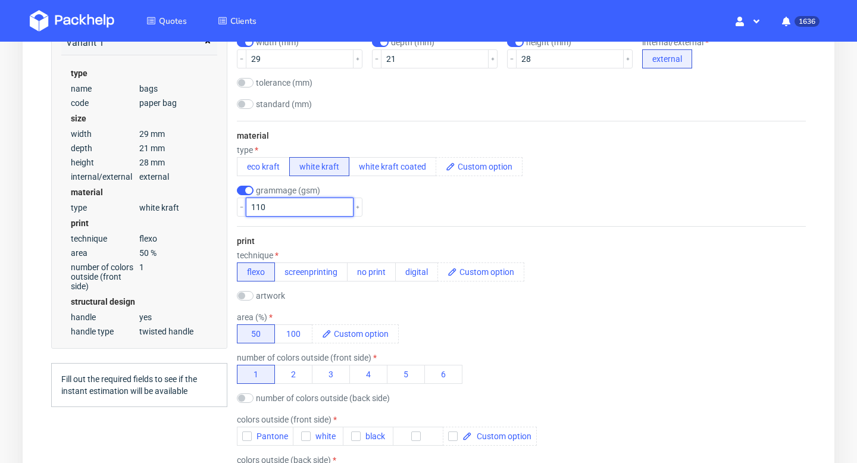
type input "110"
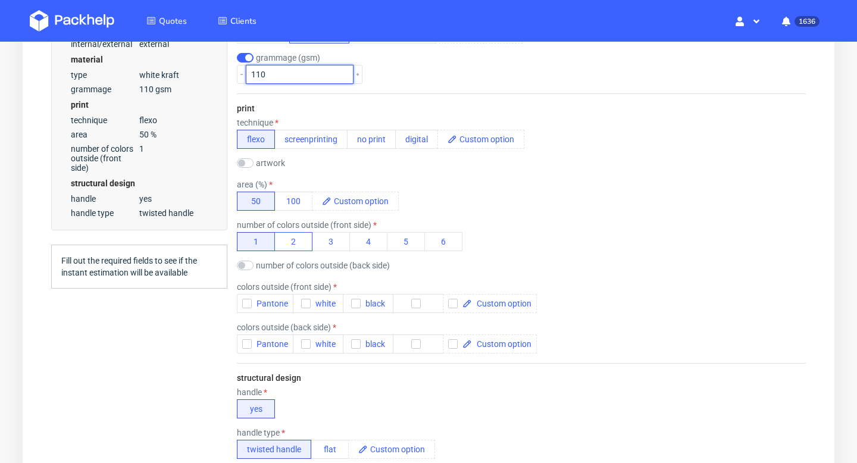
scroll to position [526, 0]
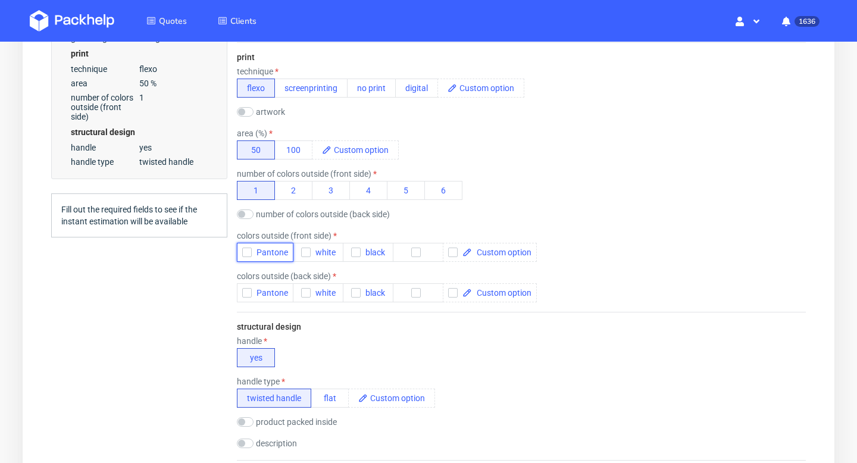
click at [246, 252] on use "button" at bounding box center [247, 253] width 5 height 4
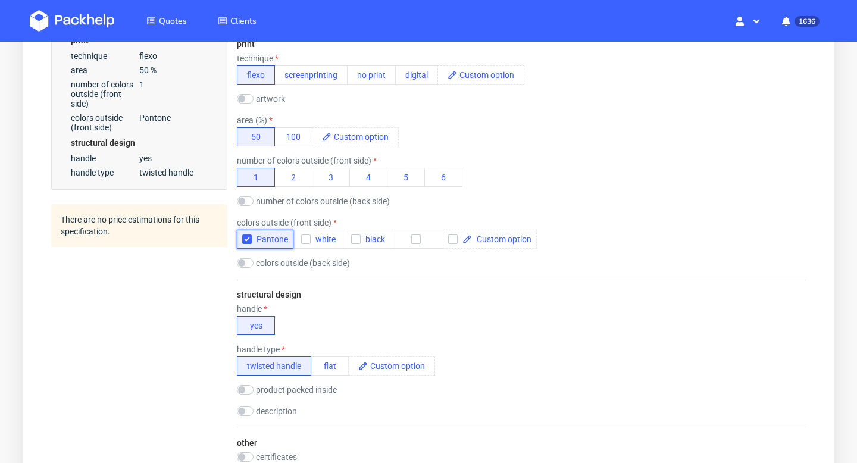
scroll to position [549, 0]
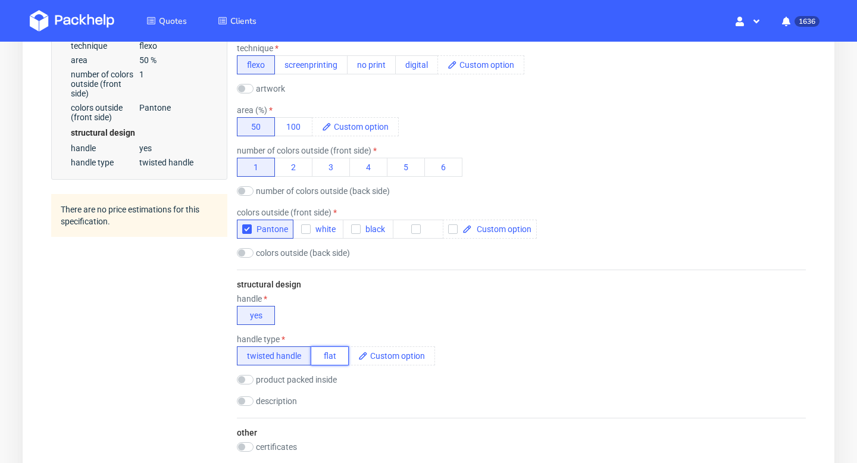
click at [333, 355] on button "flat" at bounding box center [330, 355] width 38 height 19
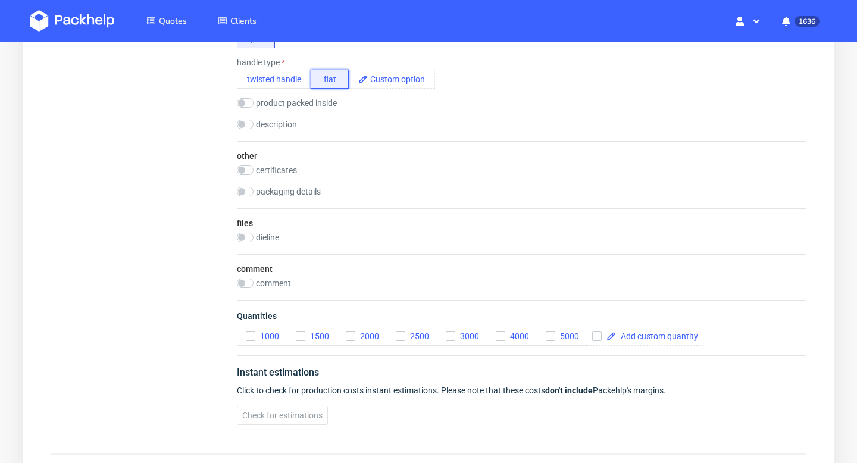
scroll to position [882, 0]
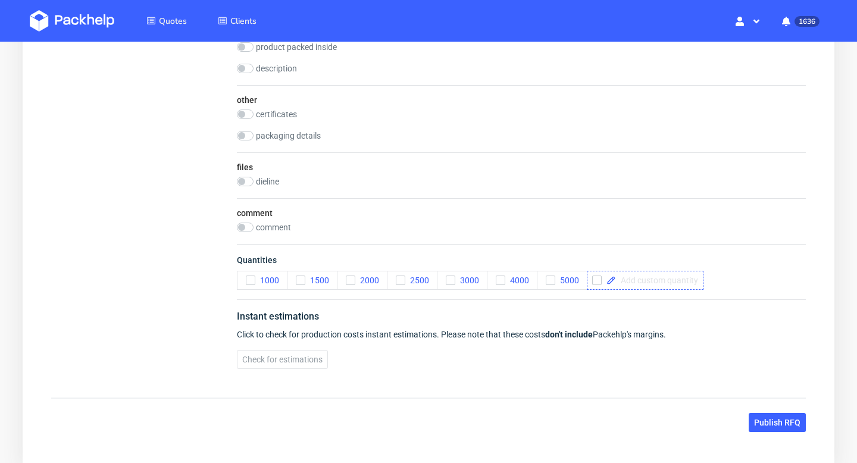
click at [639, 282] on span at bounding box center [657, 280] width 82 height 8
checkbox input "true"
click at [666, 292] on div "Quantities 1000 1500 2000 2500 3000 4000 5000 10000" at bounding box center [521, 271] width 569 height 55
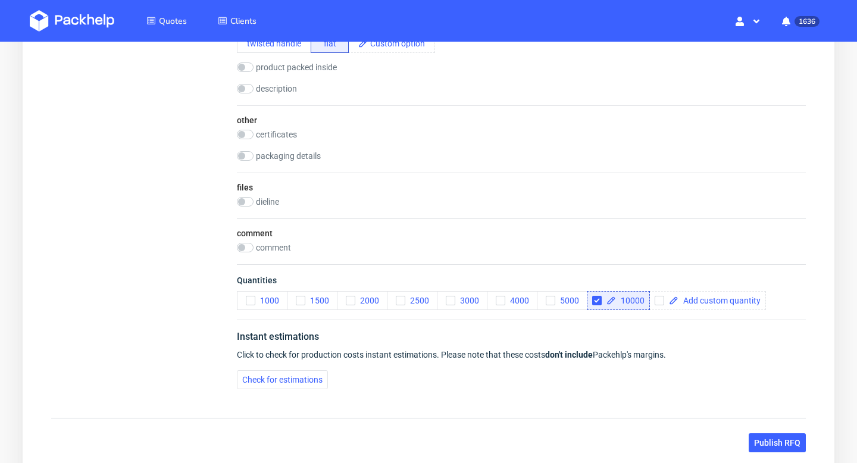
scroll to position [857, 0]
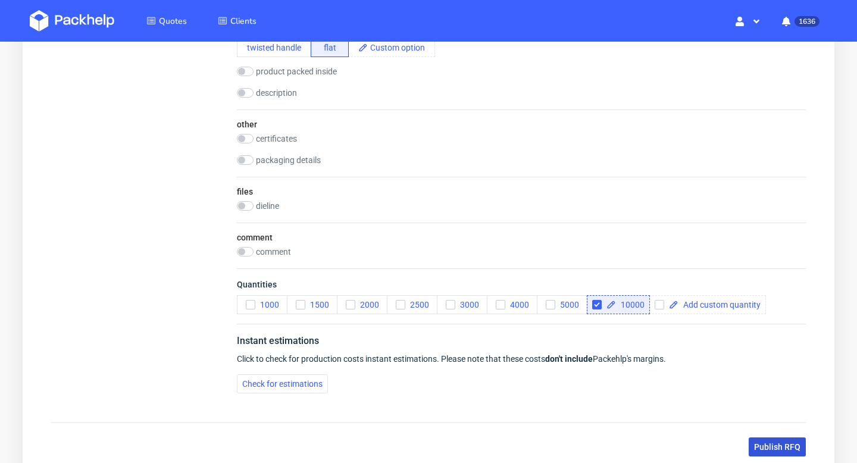
click at [773, 448] on span "Publish RFQ" at bounding box center [777, 447] width 46 height 8
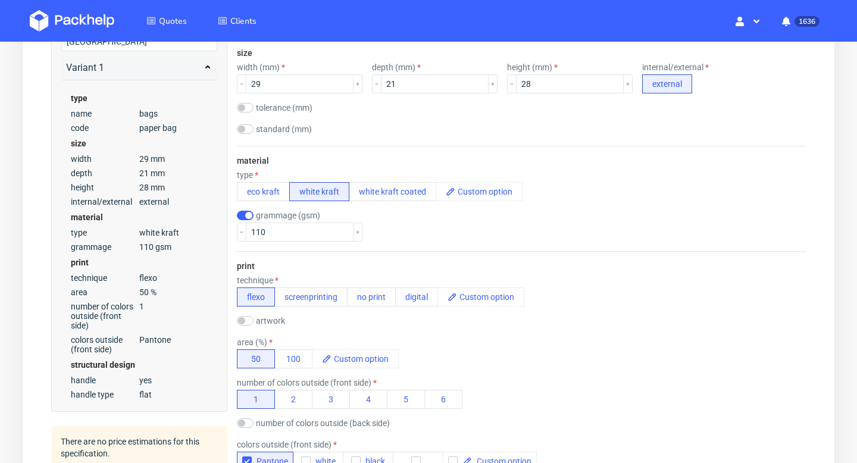
scroll to position [0, 0]
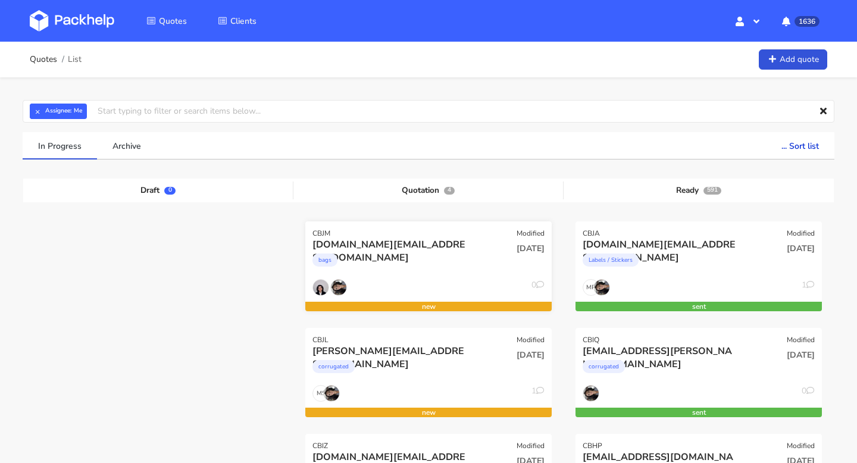
click at [403, 259] on div "bags" at bounding box center [391, 263] width 158 height 24
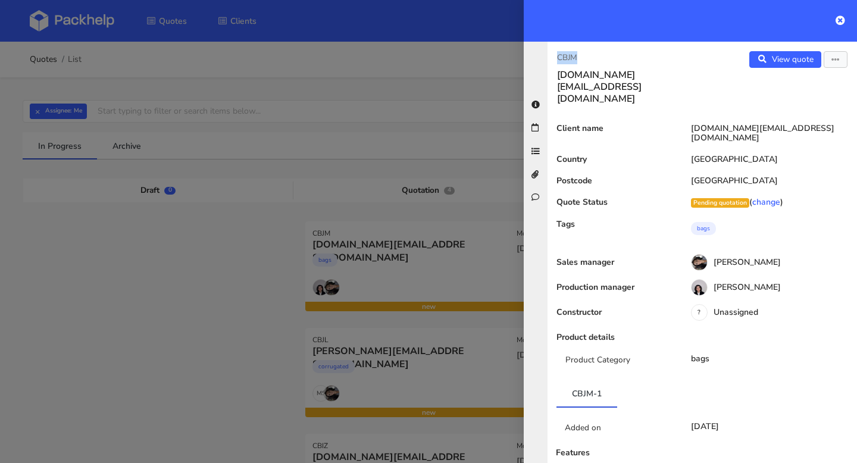
drag, startPoint x: 584, startPoint y: 55, endPoint x: 555, endPoint y: 55, distance: 29.2
click at [555, 55] on div "CBJM [DOMAIN_NAME][EMAIL_ADDRESS][DOMAIN_NAME]" at bounding box center [624, 78] width 155 height 54
copy p "CBJM"
click at [364, 129] on div at bounding box center [428, 231] width 857 height 463
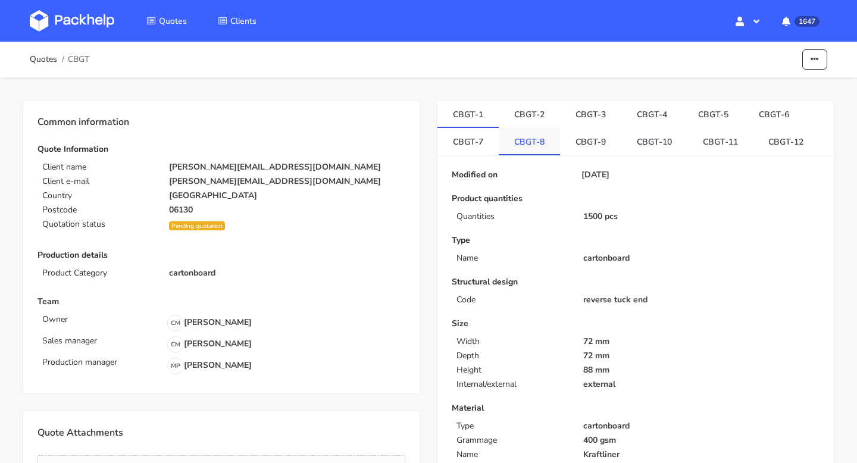
click at [518, 134] on link "CBGT-8" at bounding box center [529, 141] width 61 height 26
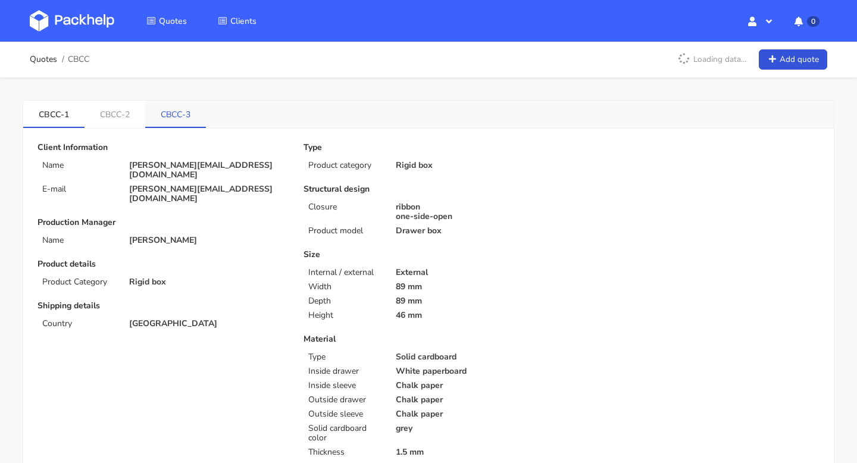
click at [183, 114] on link "CBCC-3" at bounding box center [175, 114] width 61 height 26
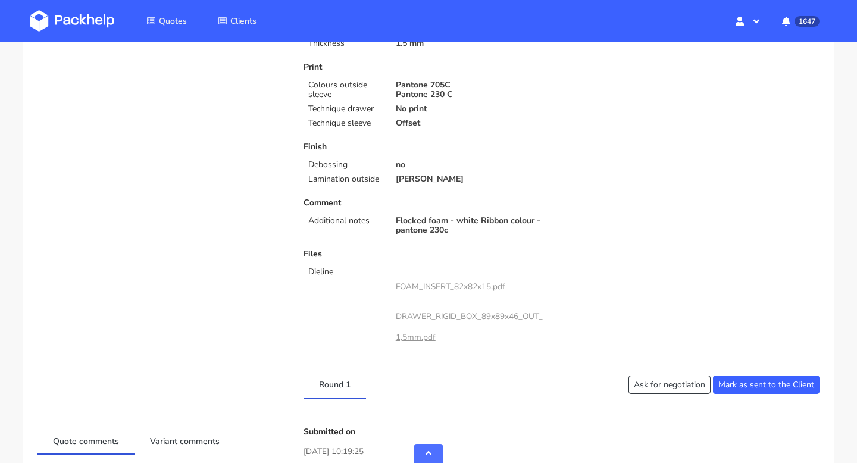
scroll to position [547, 0]
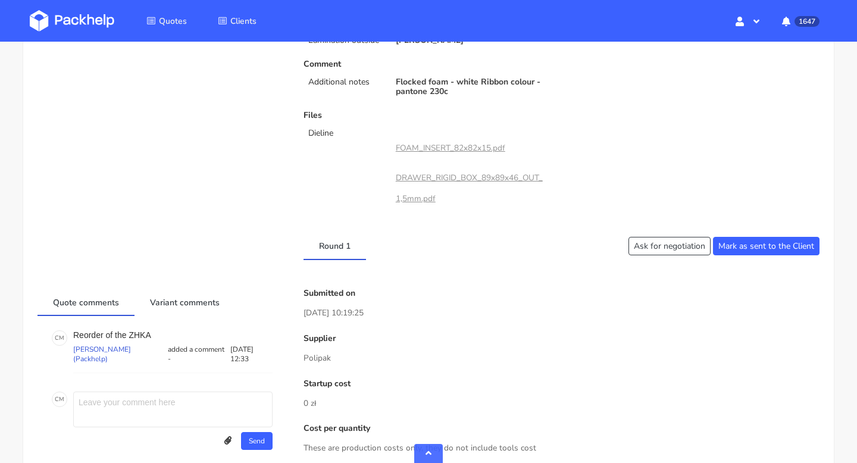
drag, startPoint x: 337, startPoint y: 359, endPoint x: 303, endPoint y: 359, distance: 33.3
click at [303, 359] on p "Polipak" at bounding box center [561, 358] width 516 height 13
copy p "Polipak"
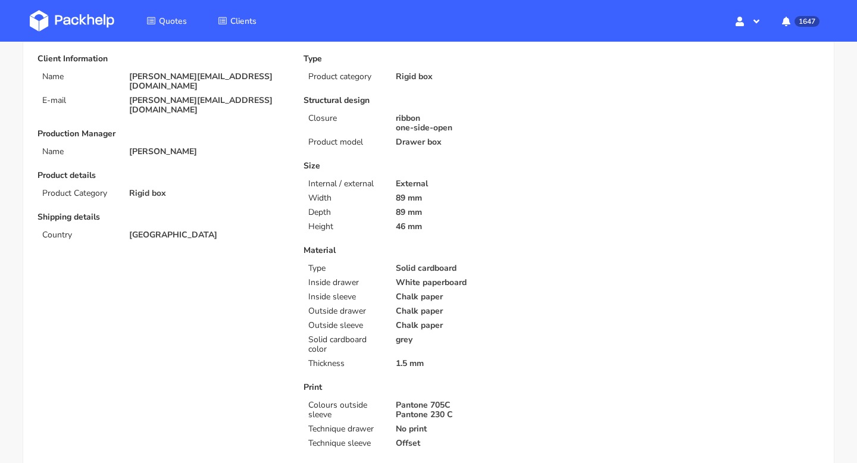
scroll to position [0, 0]
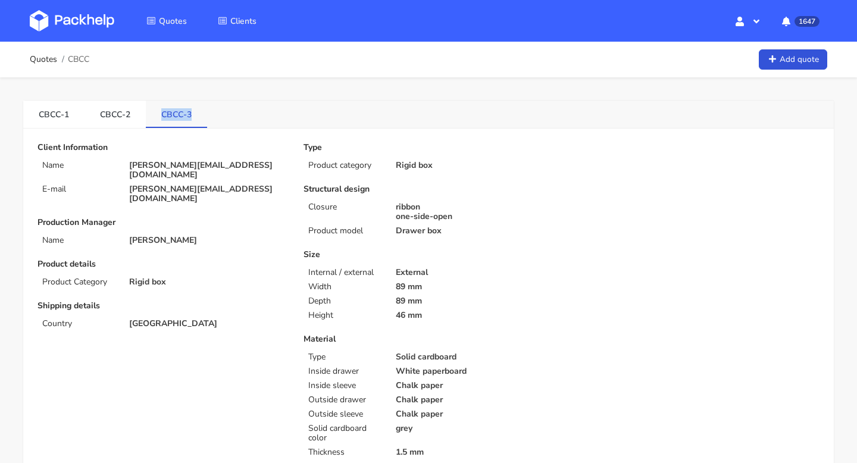
drag, startPoint x: 158, startPoint y: 112, endPoint x: 193, endPoint y: 115, distance: 34.6
click at [193, 115] on link "CBCC-3" at bounding box center [176, 114] width 61 height 26
copy link "CBCC-3"
click at [184, 112] on link "CBCC-3" at bounding box center [175, 114] width 61 height 26
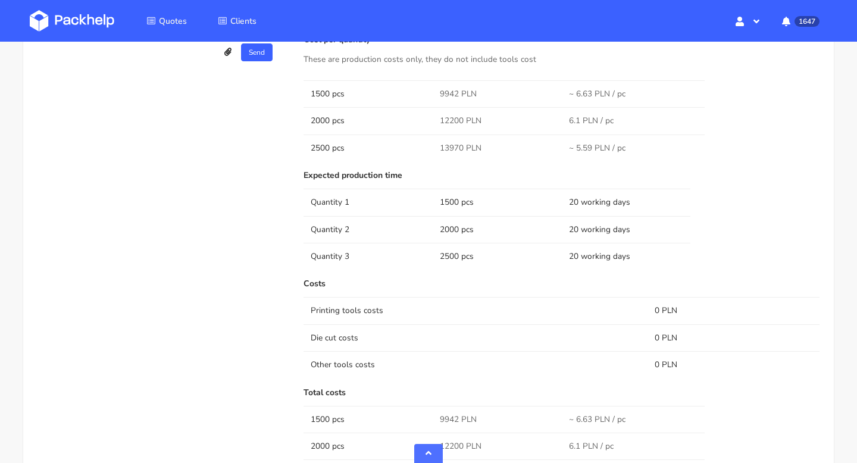
scroll to position [854, 0]
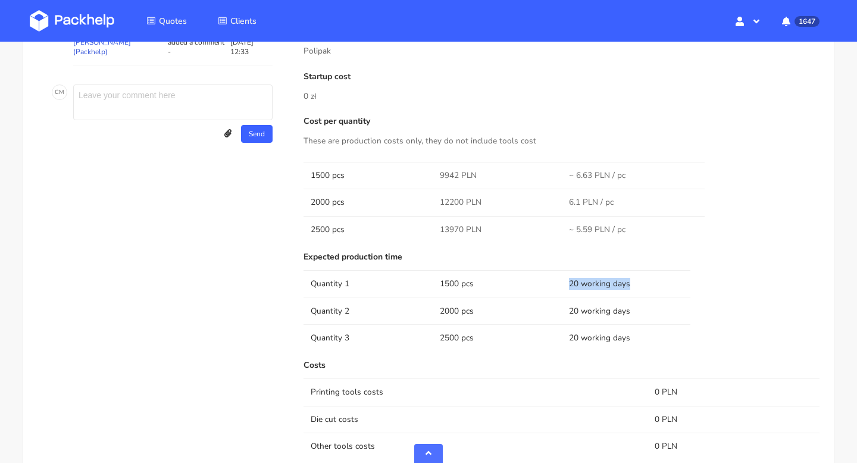
drag, startPoint x: 632, startPoint y: 283, endPoint x: 568, endPoint y: 284, distance: 63.7
click at [568, 284] on td "20 working days" at bounding box center [626, 283] width 129 height 27
copy td "20 working days"
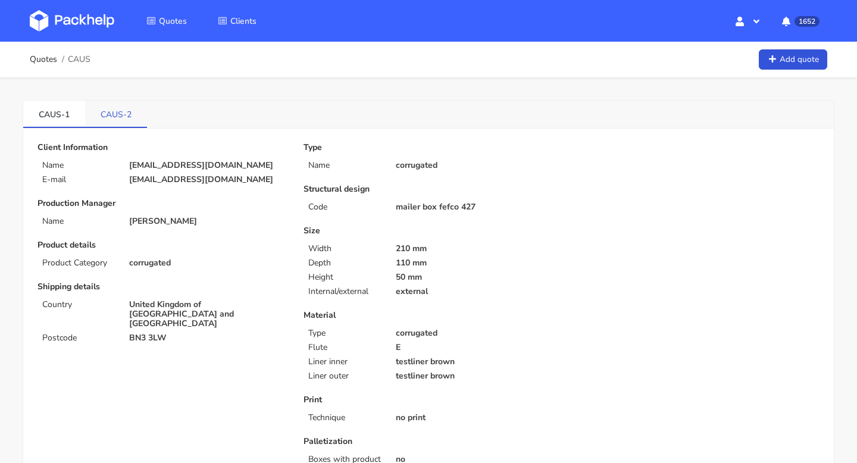
click at [117, 116] on link "CAUS-2" at bounding box center [116, 114] width 62 height 26
click at [54, 114] on link "CAUS-1" at bounding box center [54, 114] width 62 height 26
